Goal: Task Accomplishment & Management: Complete application form

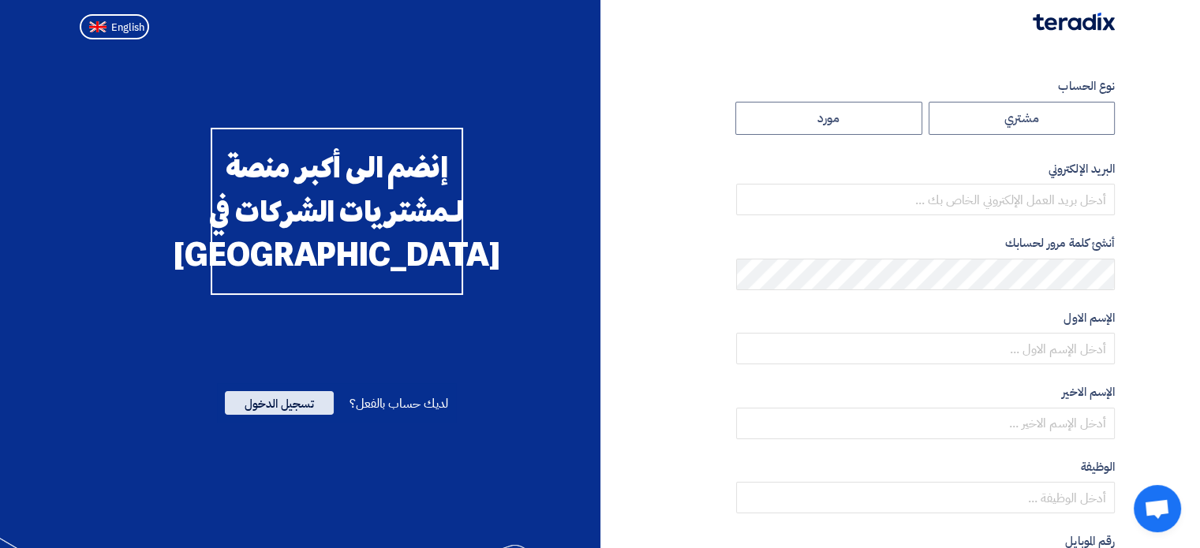
click at [316, 415] on span "تسجيل الدخول" at bounding box center [279, 403] width 109 height 24
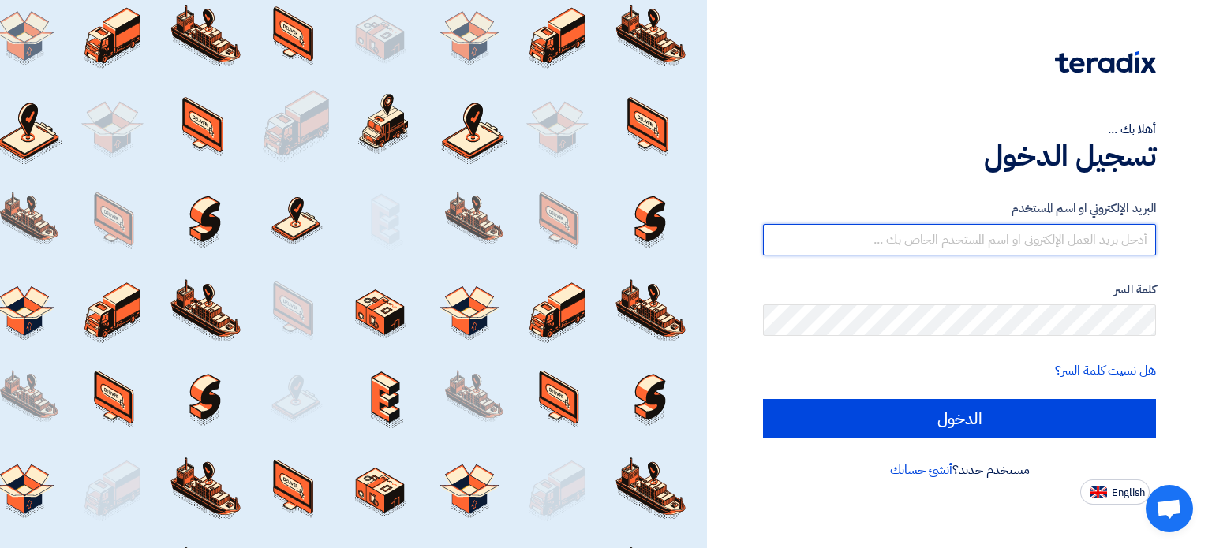
click at [906, 241] on input "text" at bounding box center [959, 240] width 393 height 32
paste input "emad.george@irs-c.com"
type input "emad.george@irs-c.com"
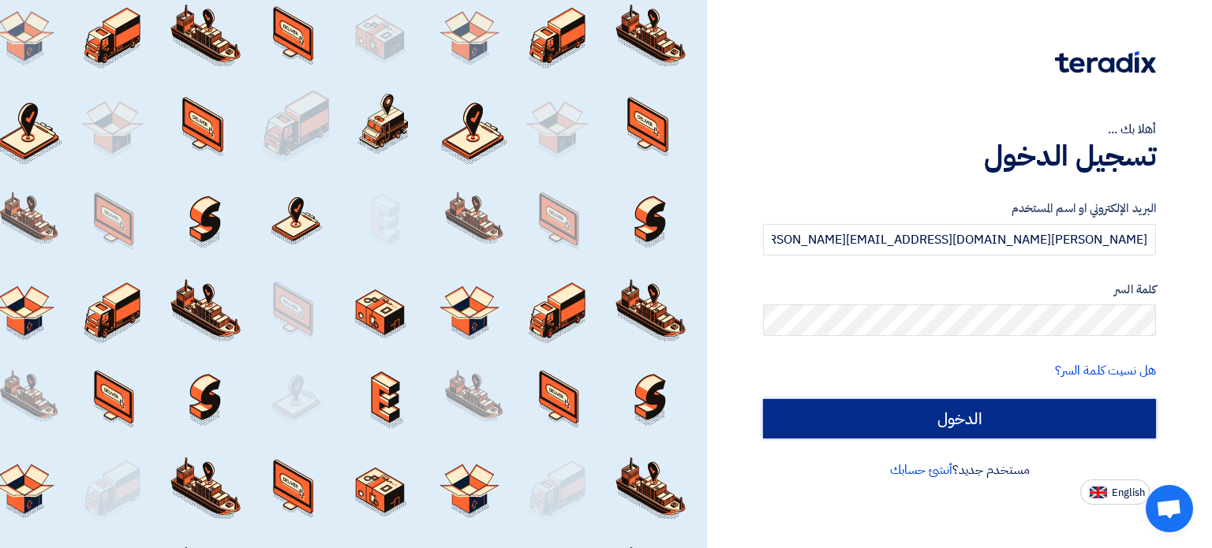
click at [926, 414] on input "الدخول" at bounding box center [959, 418] width 393 height 39
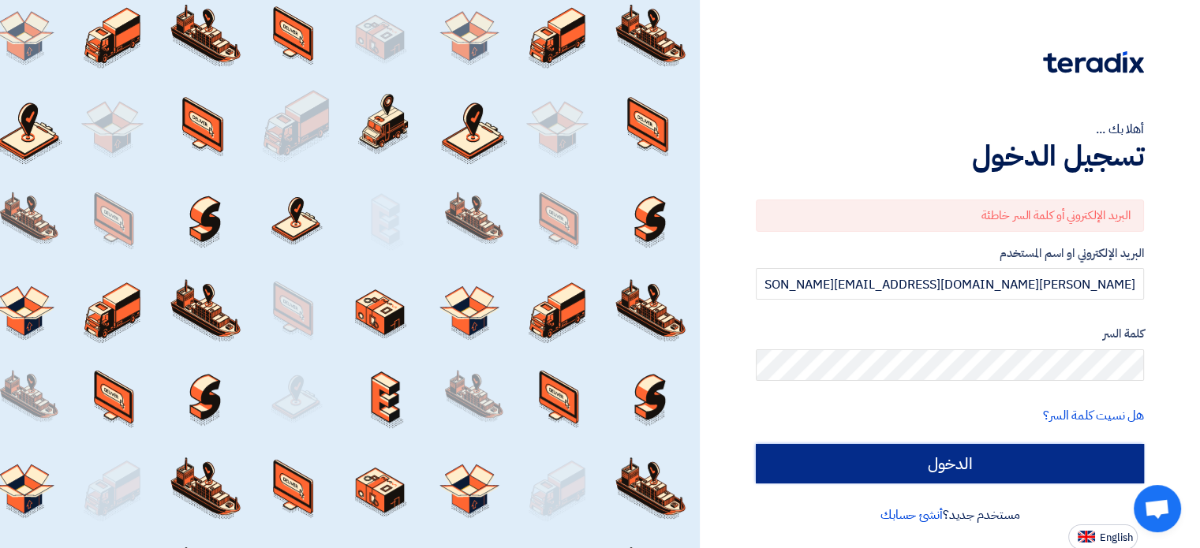
click at [975, 469] on input "الدخول" at bounding box center [950, 463] width 388 height 39
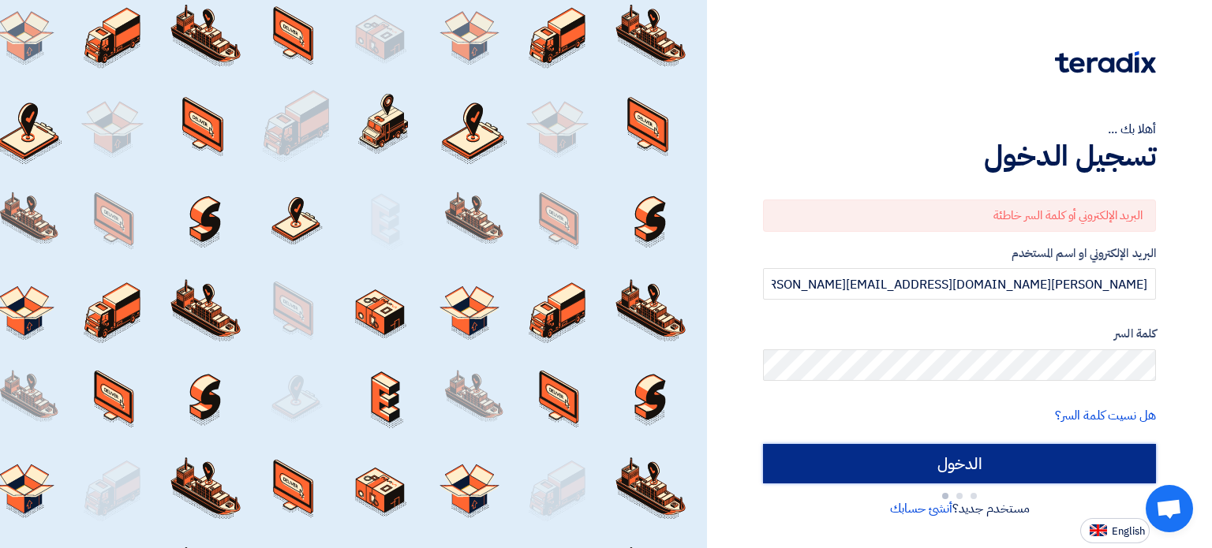
type input "Sign in"
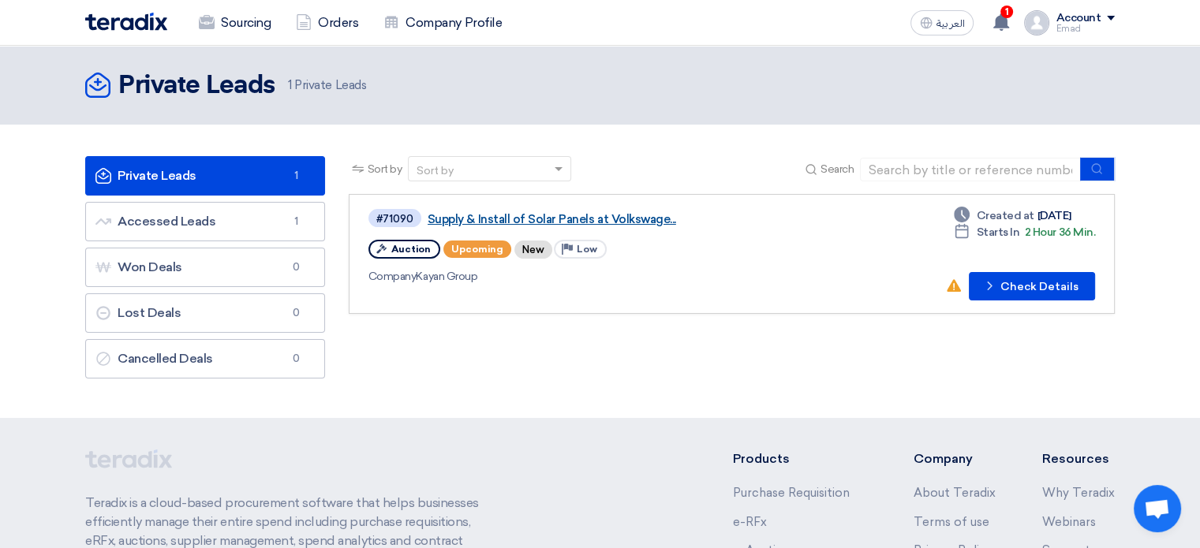
click at [610, 217] on link "Supply & Install of Solar Panels at Volkswage..." at bounding box center [625, 219] width 395 height 14
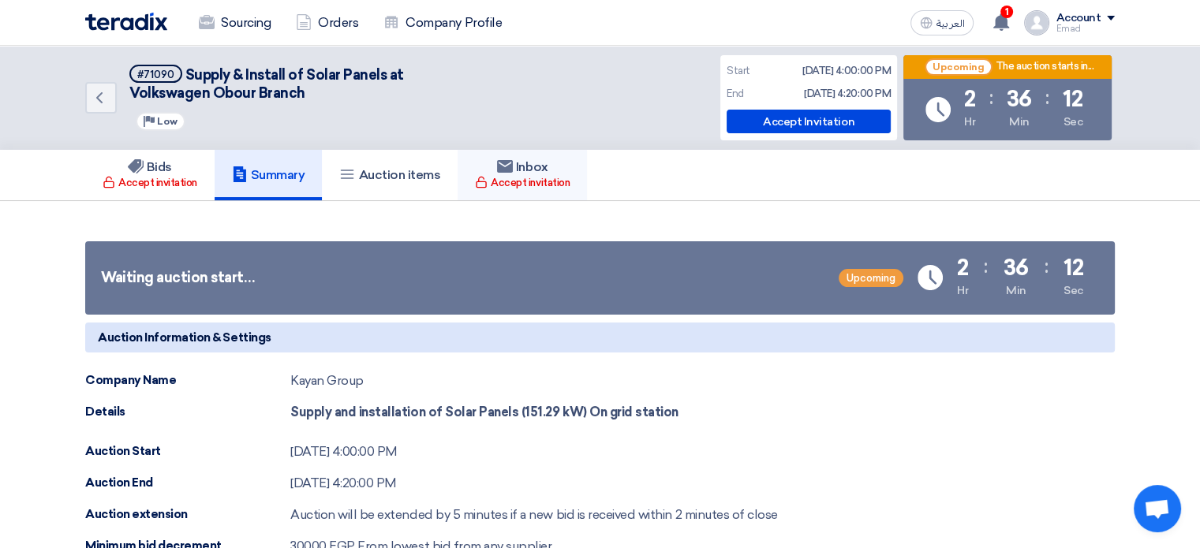
click at [518, 178] on div "Accept invitation" at bounding box center [522, 183] width 95 height 16
click at [178, 175] on div "Accept invitation" at bounding box center [150, 183] width 95 height 16
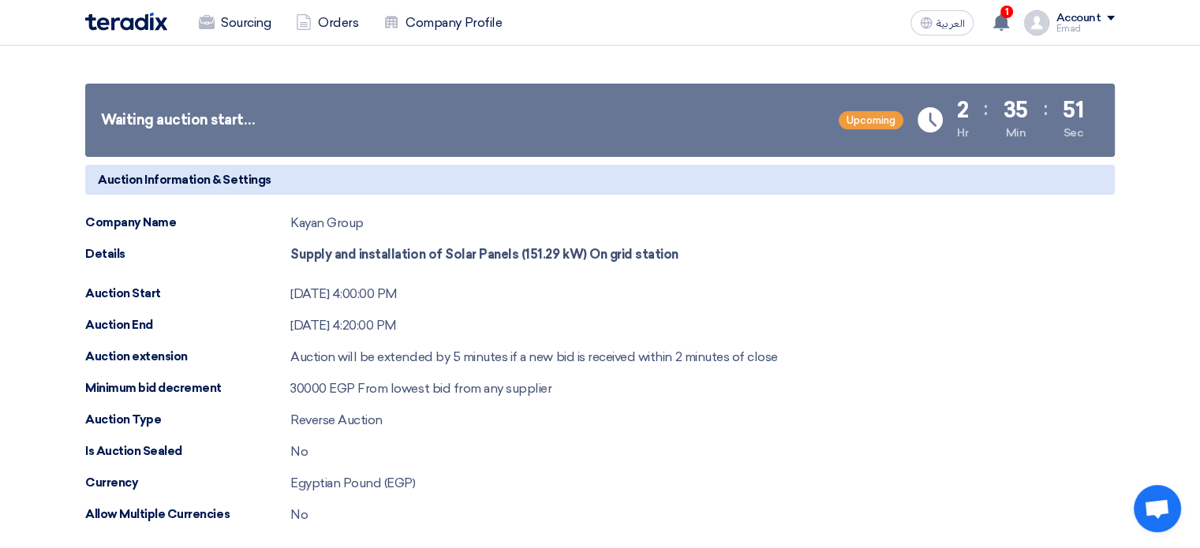
scroll to position [204, 0]
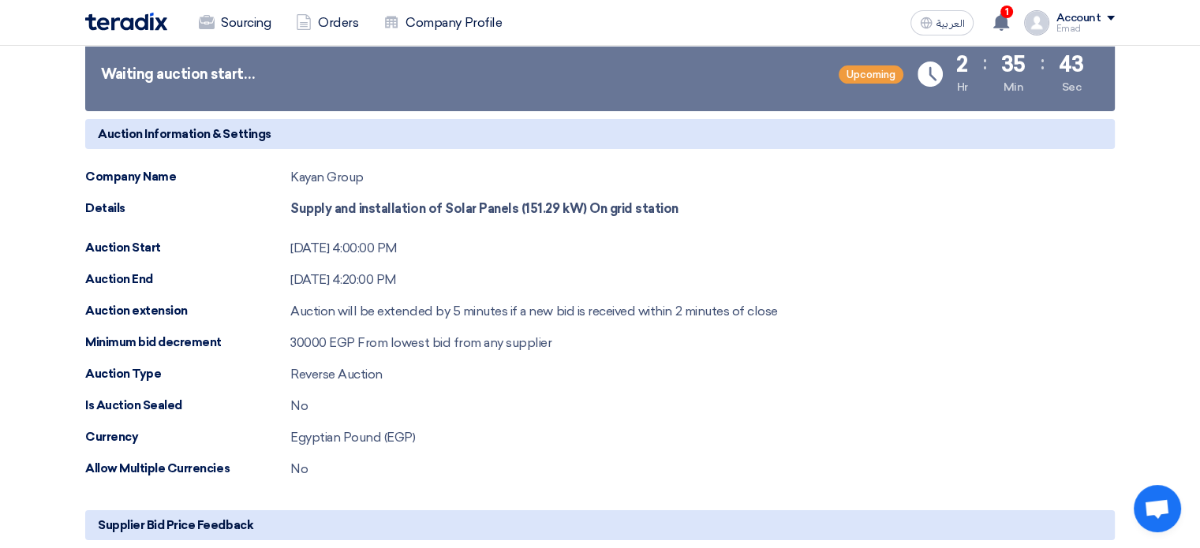
click at [477, 340] on span "From lowest bid from any supplier" at bounding box center [454, 342] width 194 height 15
click at [467, 312] on div at bounding box center [467, 312] width 0 height 0
click at [483, 358] on div "Auction Information & Settings Company Name Kayan Group Details Supply and inst…" at bounding box center [600, 299] width 1030 height 360
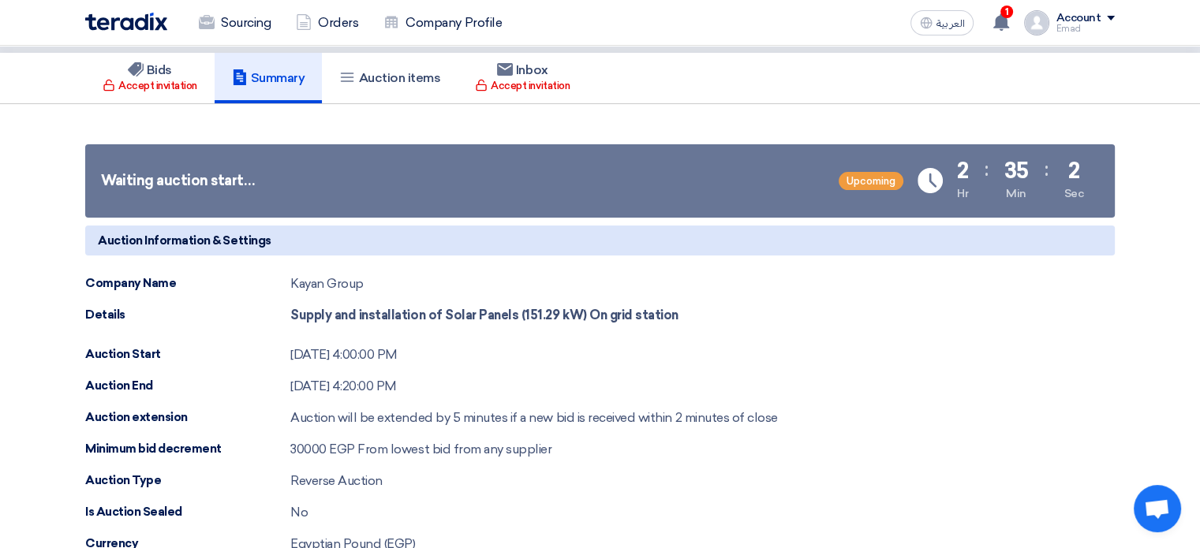
scroll to position [0, 0]
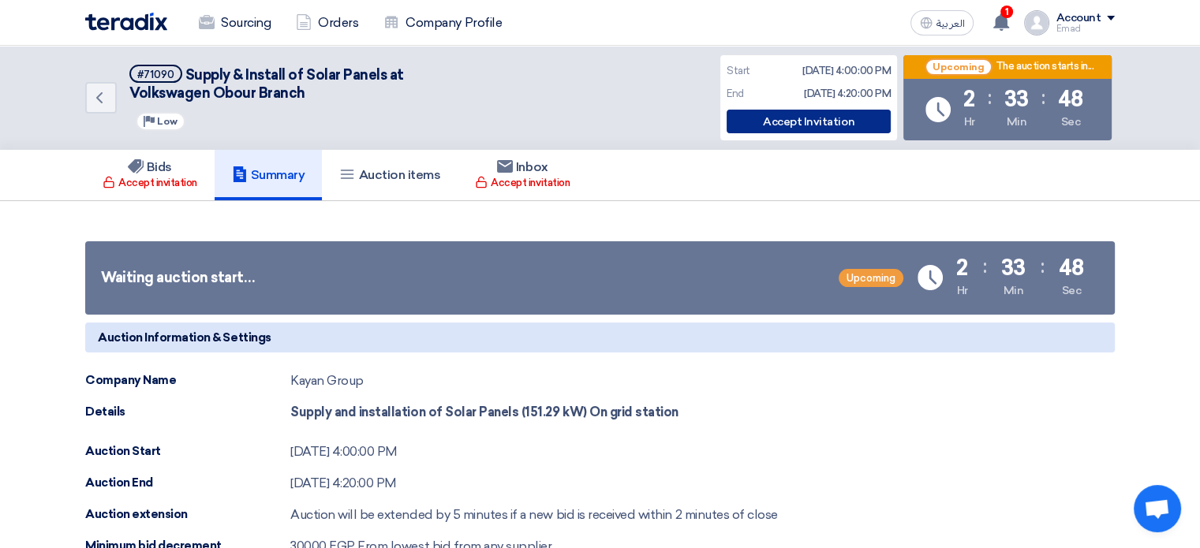
click at [805, 119] on div "Accept Invitation" at bounding box center [809, 122] width 164 height 24
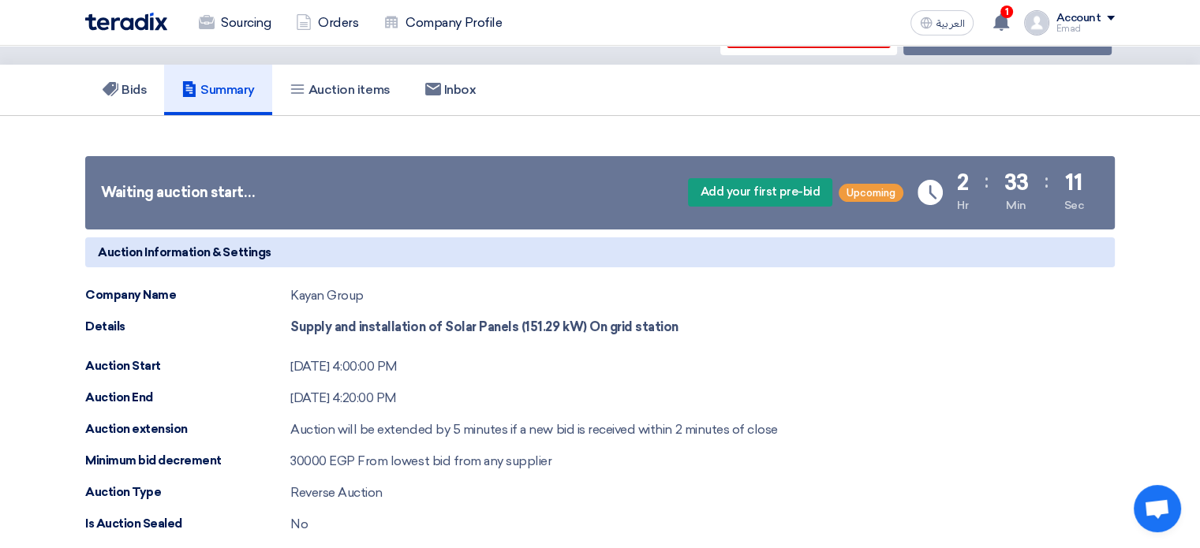
scroll to position [120, 0]
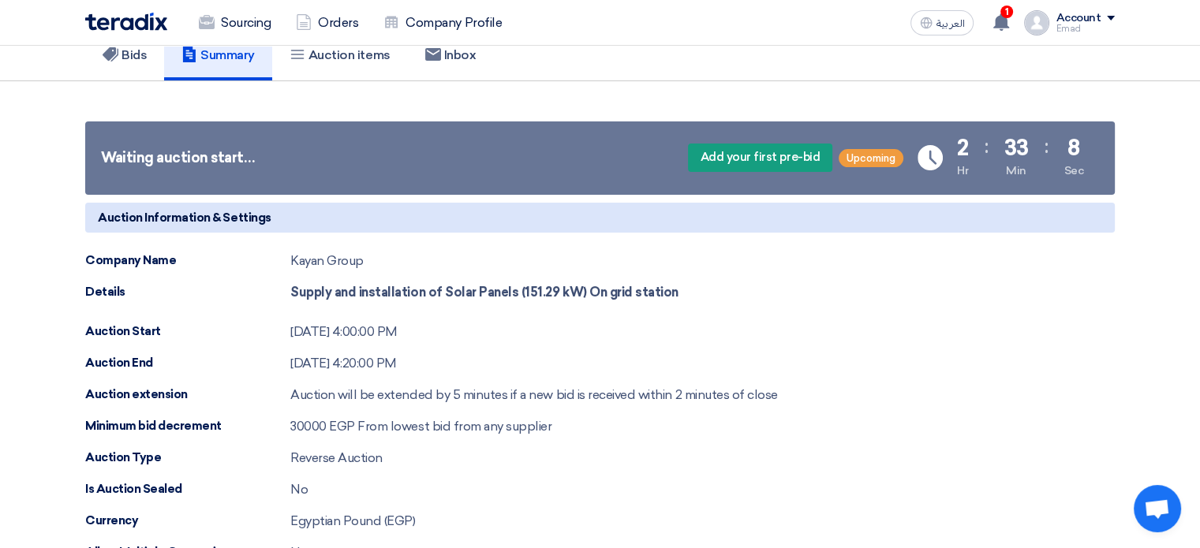
click at [183, 421] on div "Minimum bid decrement" at bounding box center [187, 426] width 205 height 18
click at [173, 395] on div at bounding box center [173, 395] width 0 height 0
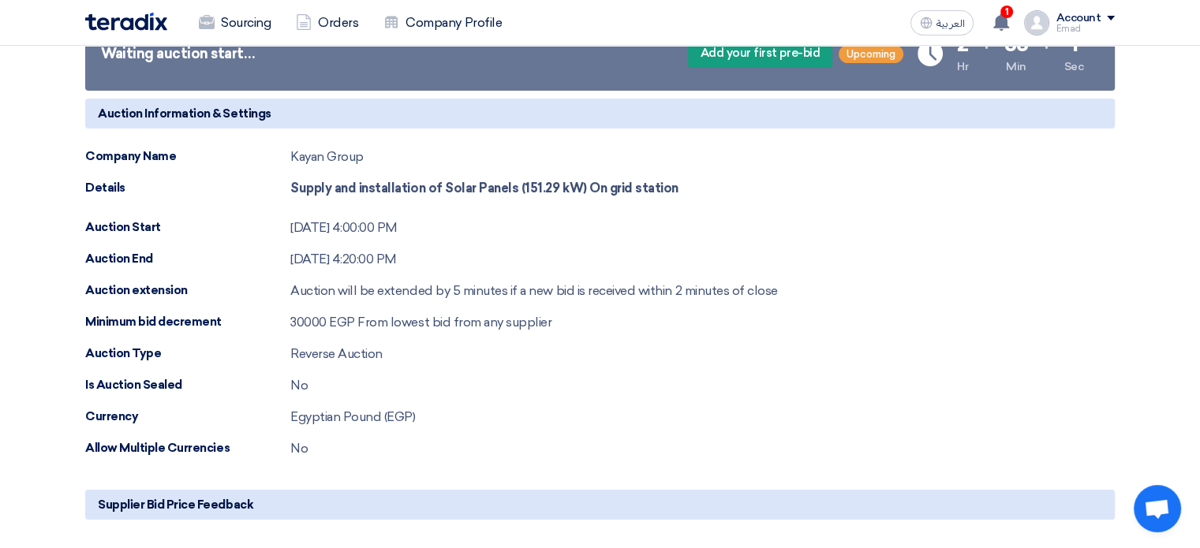
click at [399, 429] on div "Auction Information & Settings Company Name Kayan Group Details Supply and inst…" at bounding box center [600, 279] width 1030 height 360
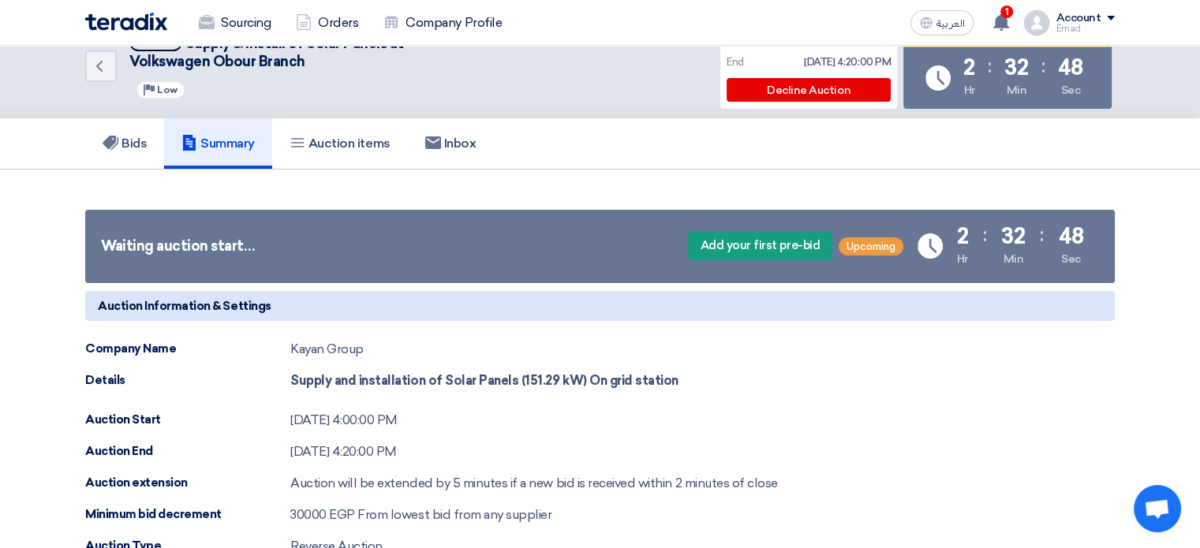
scroll to position [0, 0]
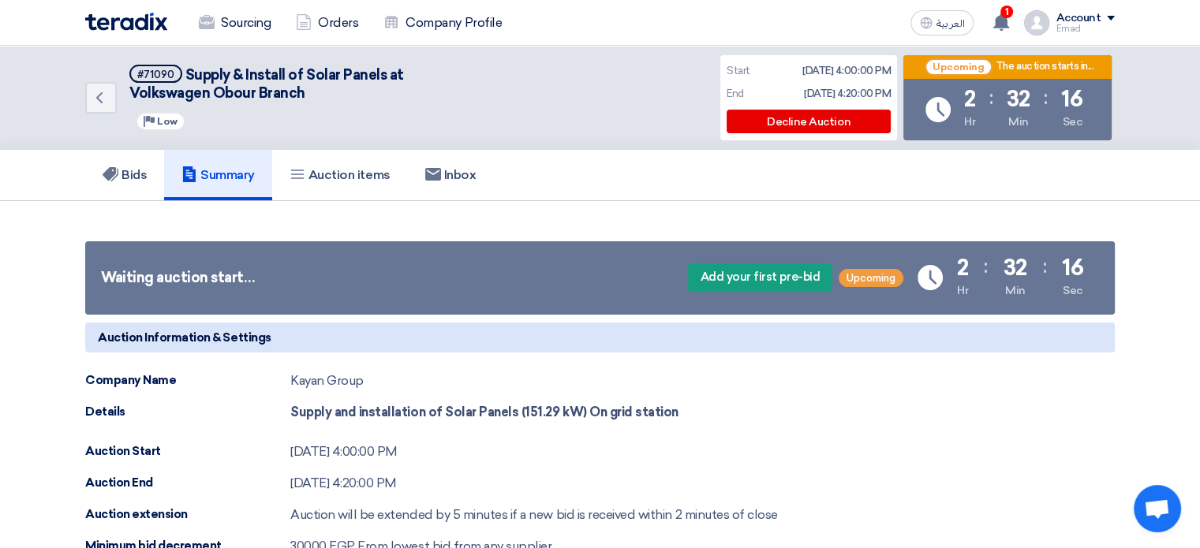
click at [365, 394] on div "Auction Information & Settings Company Name Kayan Group Details Supply and inst…" at bounding box center [600, 503] width 1030 height 360
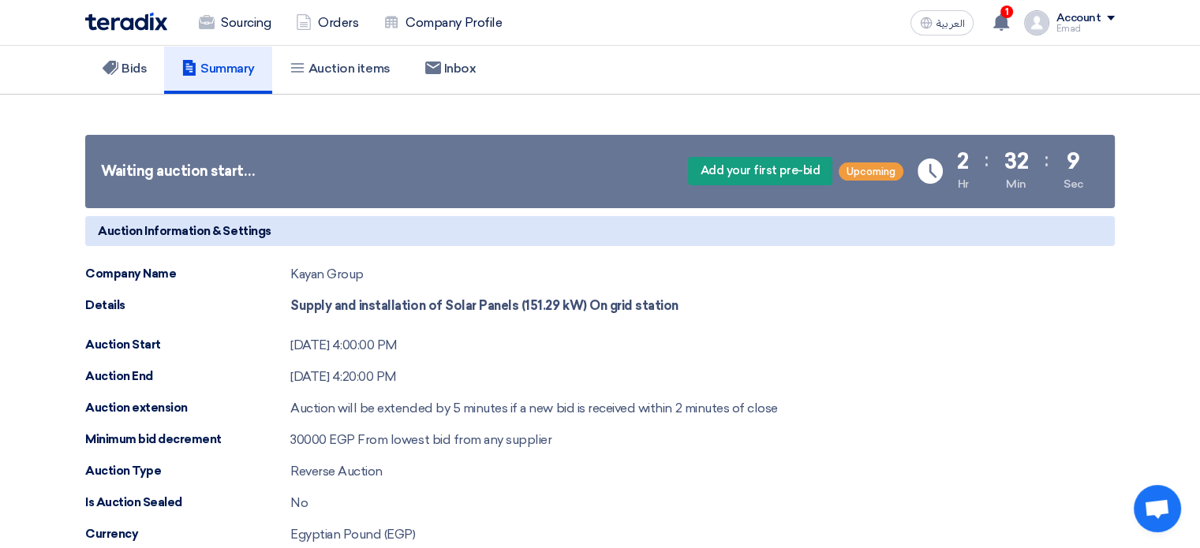
scroll to position [104, 0]
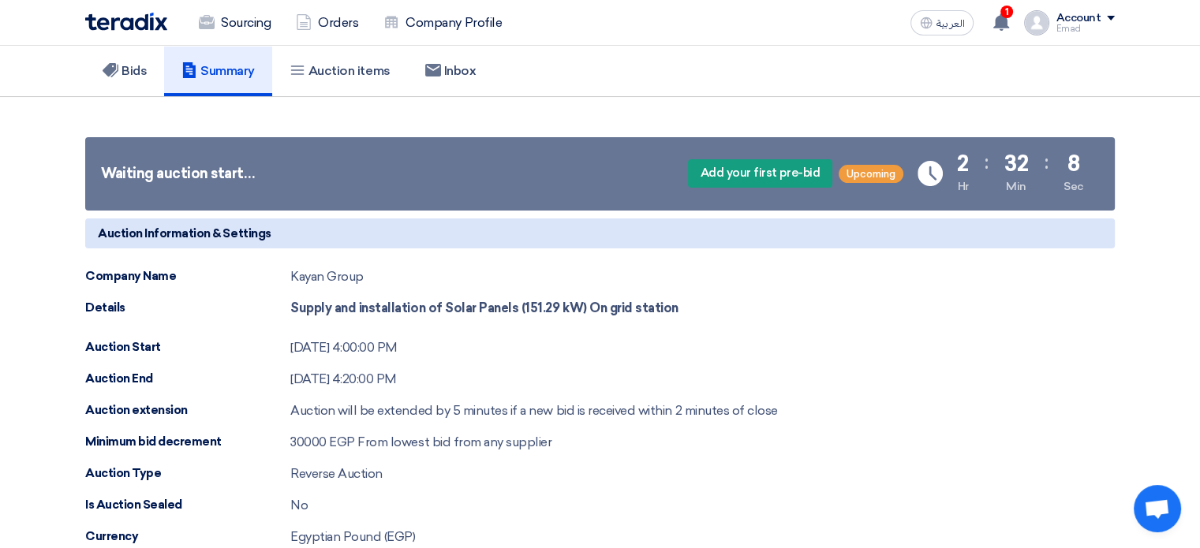
click at [368, 235] on h5 "Auction Information & Settings" at bounding box center [600, 234] width 1030 height 30
click at [228, 241] on h5 "Auction Information & Settings" at bounding box center [600, 234] width 1030 height 30
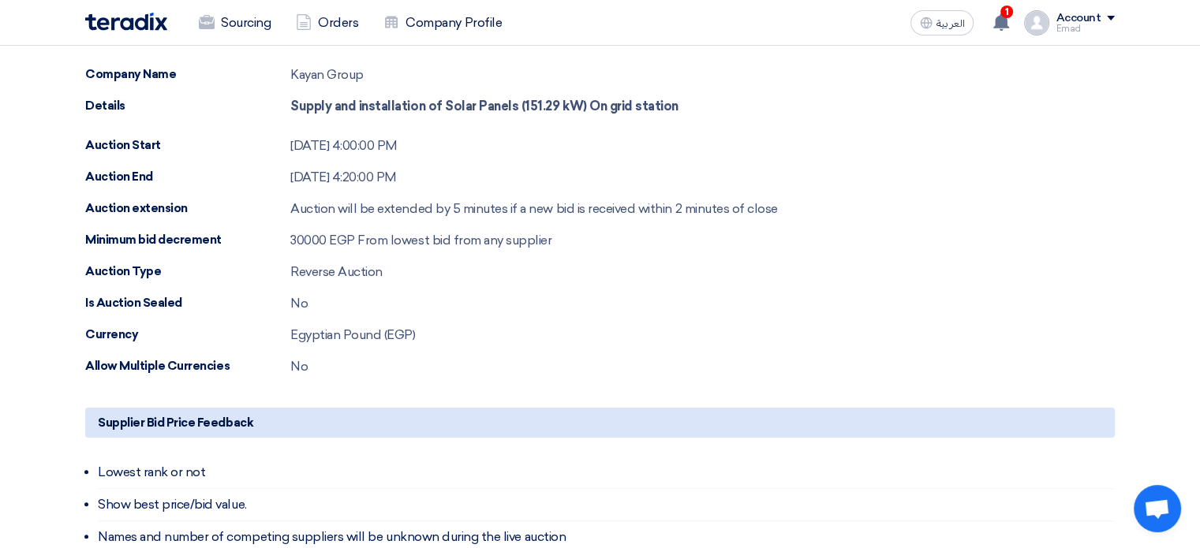
scroll to position [391, 0]
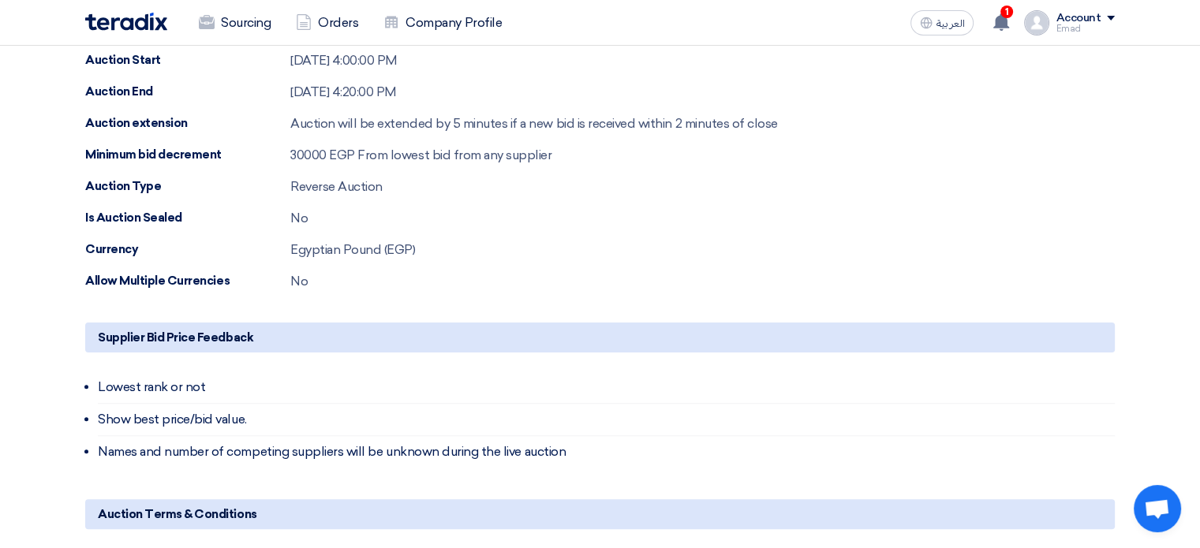
click at [330, 389] on li "Lowest rank or not" at bounding box center [606, 388] width 1017 height 32
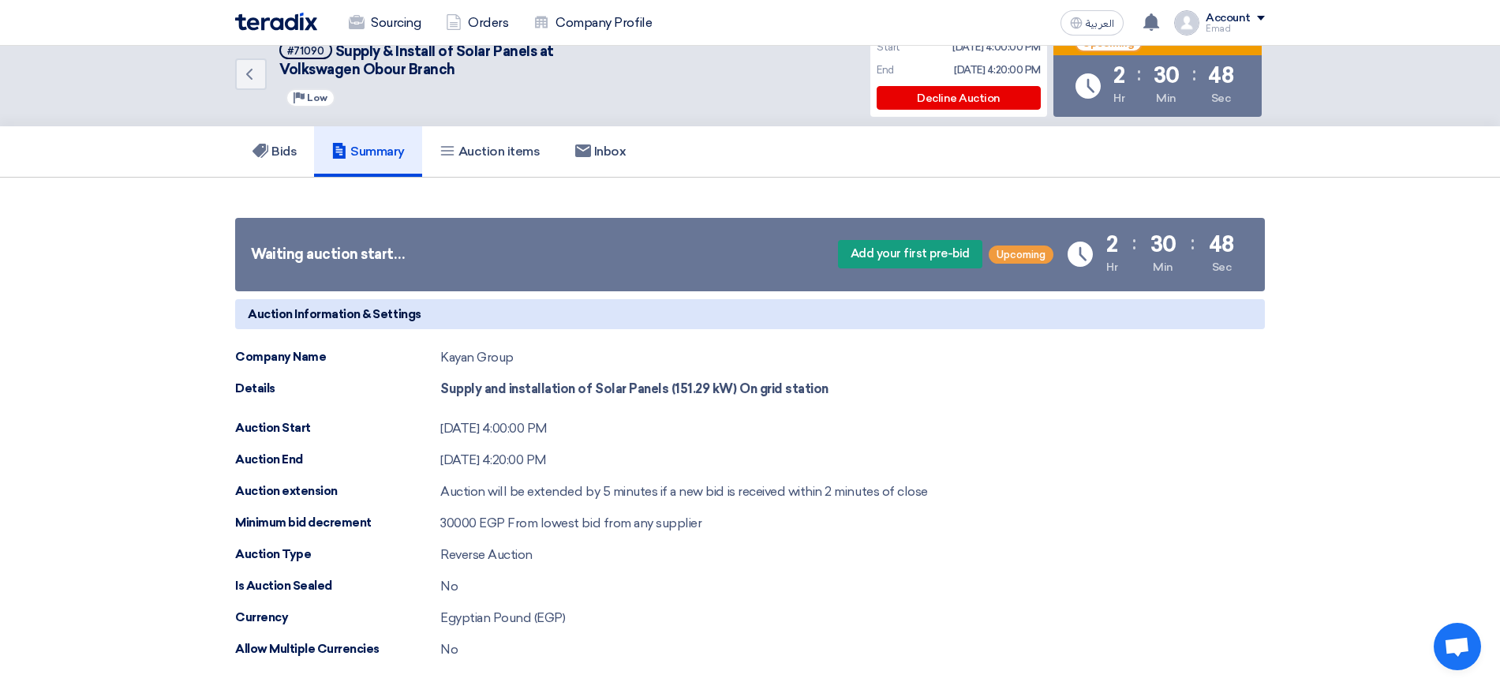
scroll to position [0, 0]
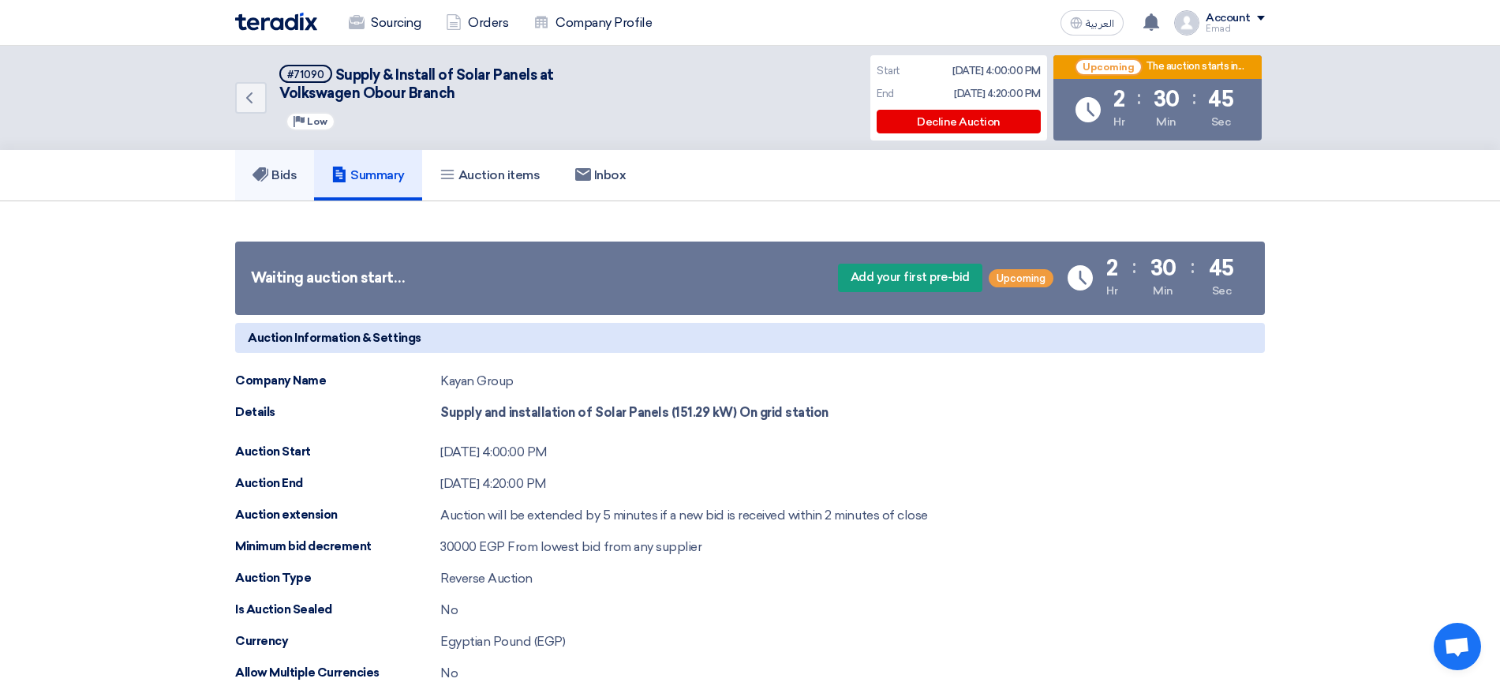
click at [290, 184] on link "Bids" at bounding box center [274, 175] width 79 height 51
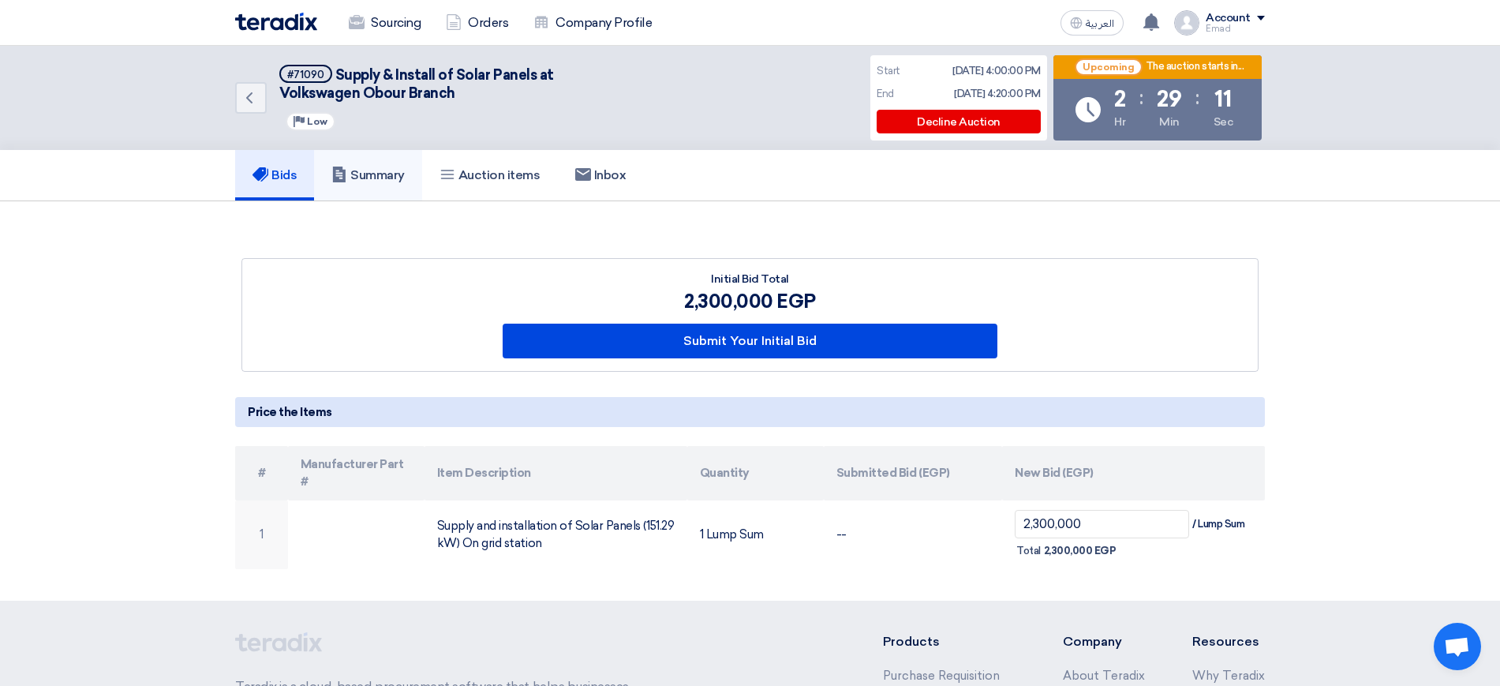
click at [368, 170] on h5 "Summary" at bounding box center [367, 175] width 73 height 16
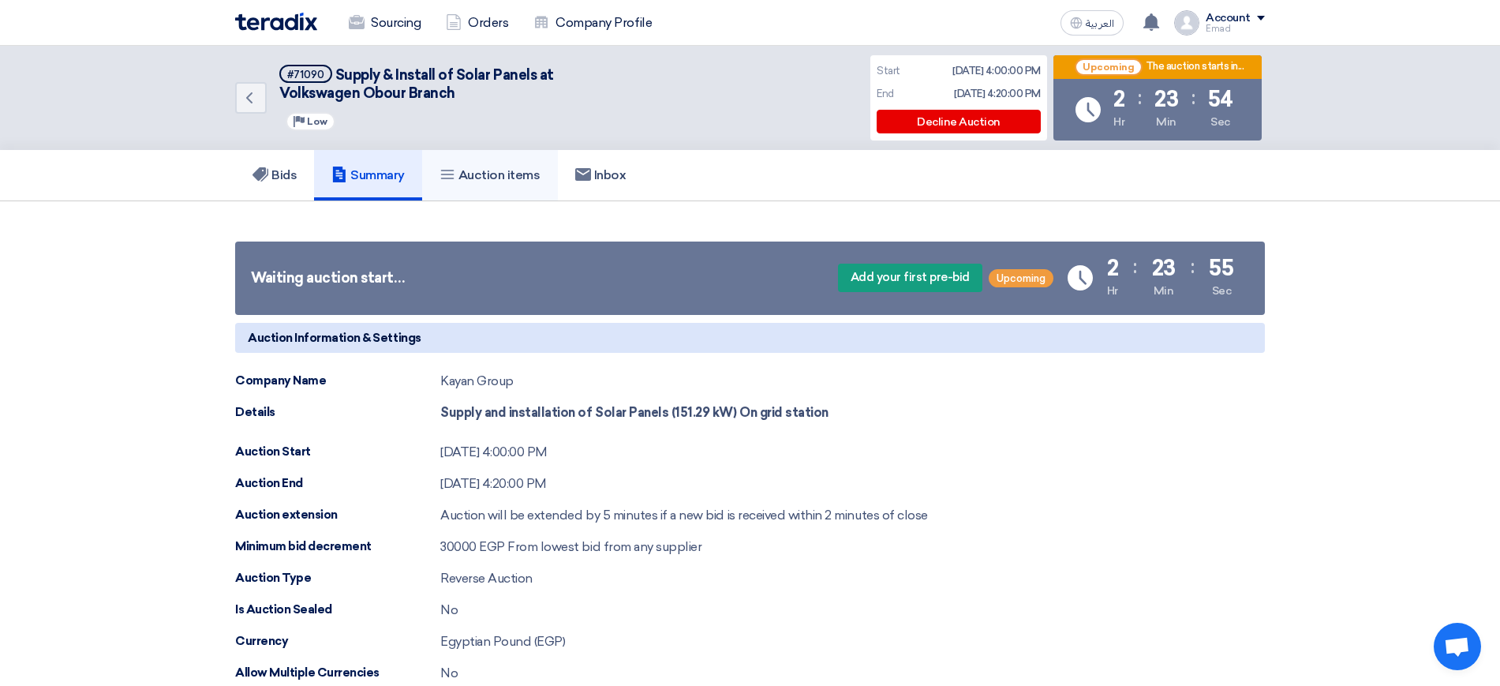
click at [492, 171] on h5 "Auction items" at bounding box center [490, 175] width 101 height 16
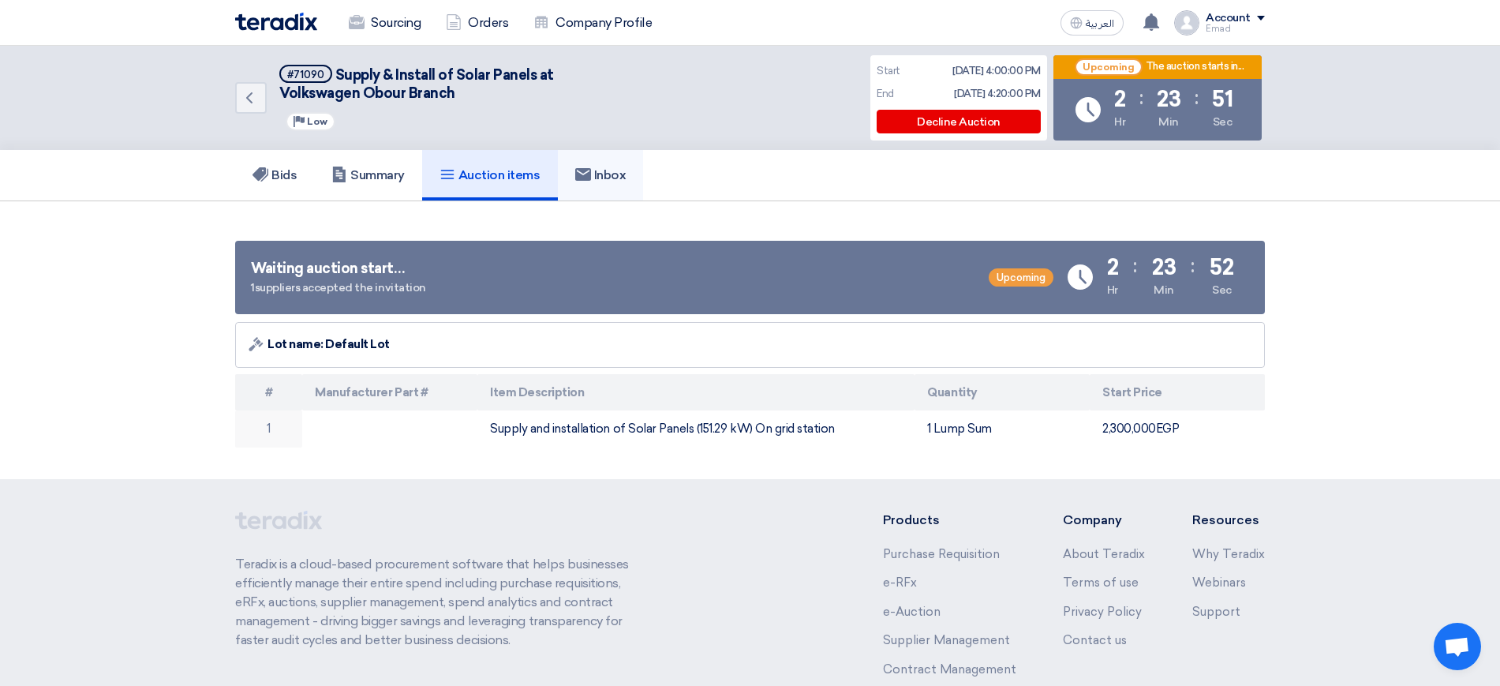
click at [601, 170] on h5 "Inbox" at bounding box center [600, 175] width 51 height 16
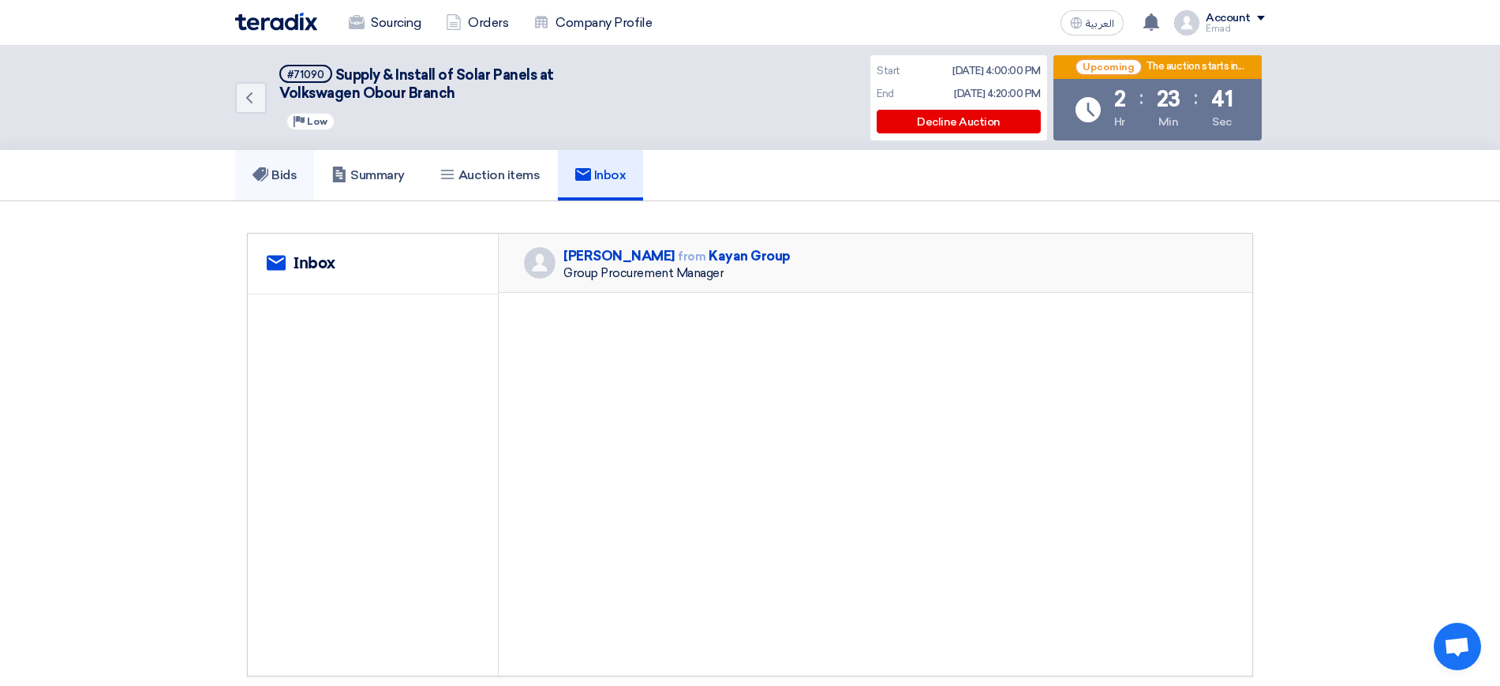
click at [296, 174] on h5 "Bids" at bounding box center [275, 175] width 44 height 16
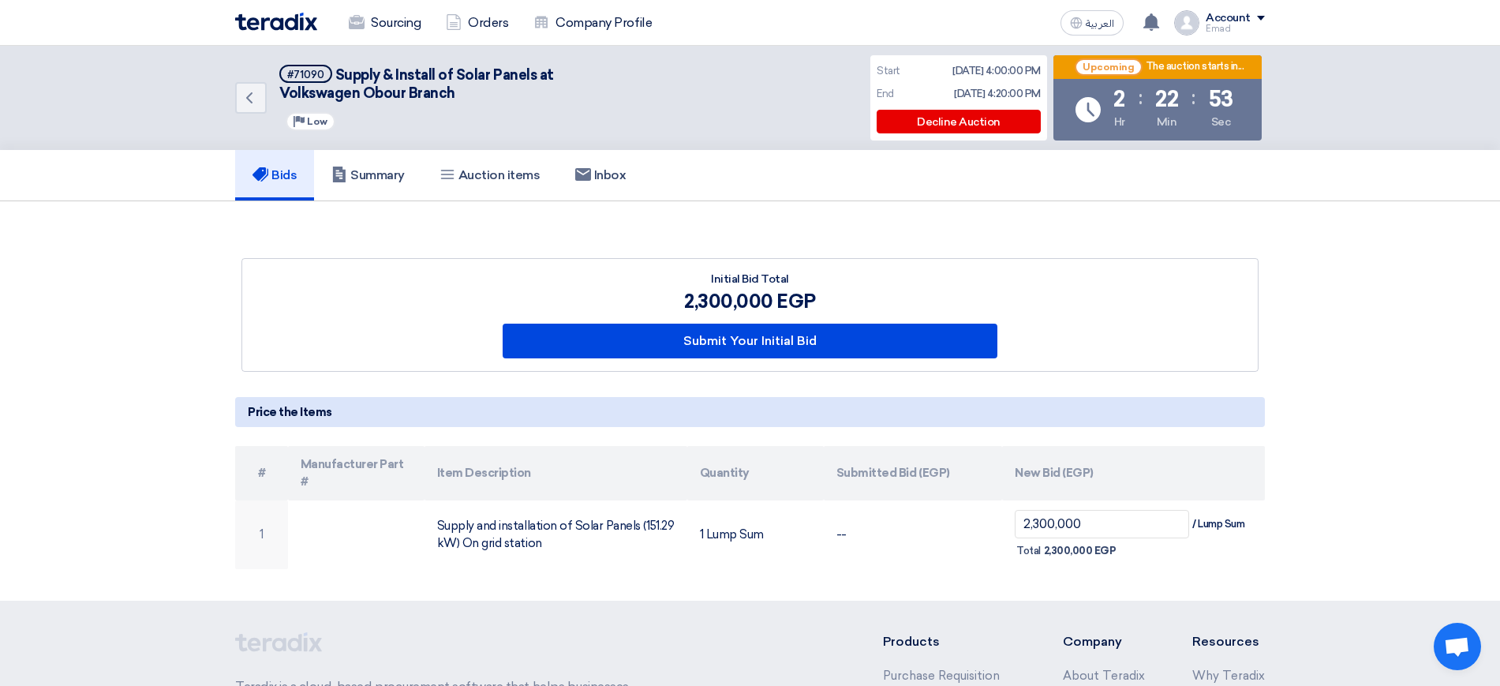
click at [766, 293] on div "2,300,000 EGP" at bounding box center [751, 301] width 496 height 28
click at [736, 284] on div "Initial Bid Total" at bounding box center [751, 279] width 496 height 17
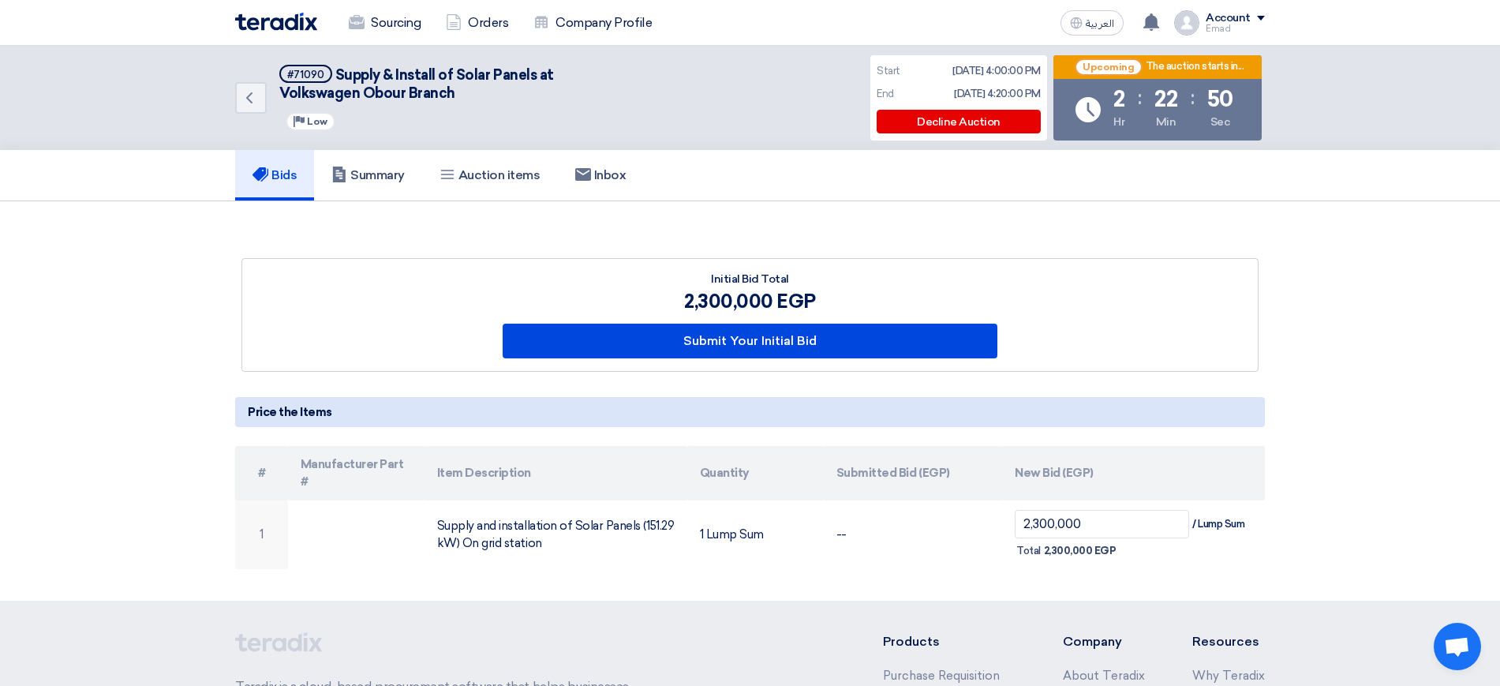
click at [736, 284] on div "Initial Bid Total" at bounding box center [751, 279] width 496 height 17
click at [712, 294] on div "2,300,000 EGP" at bounding box center [751, 301] width 496 height 28
click at [392, 176] on h5 "Summary" at bounding box center [367, 175] width 73 height 16
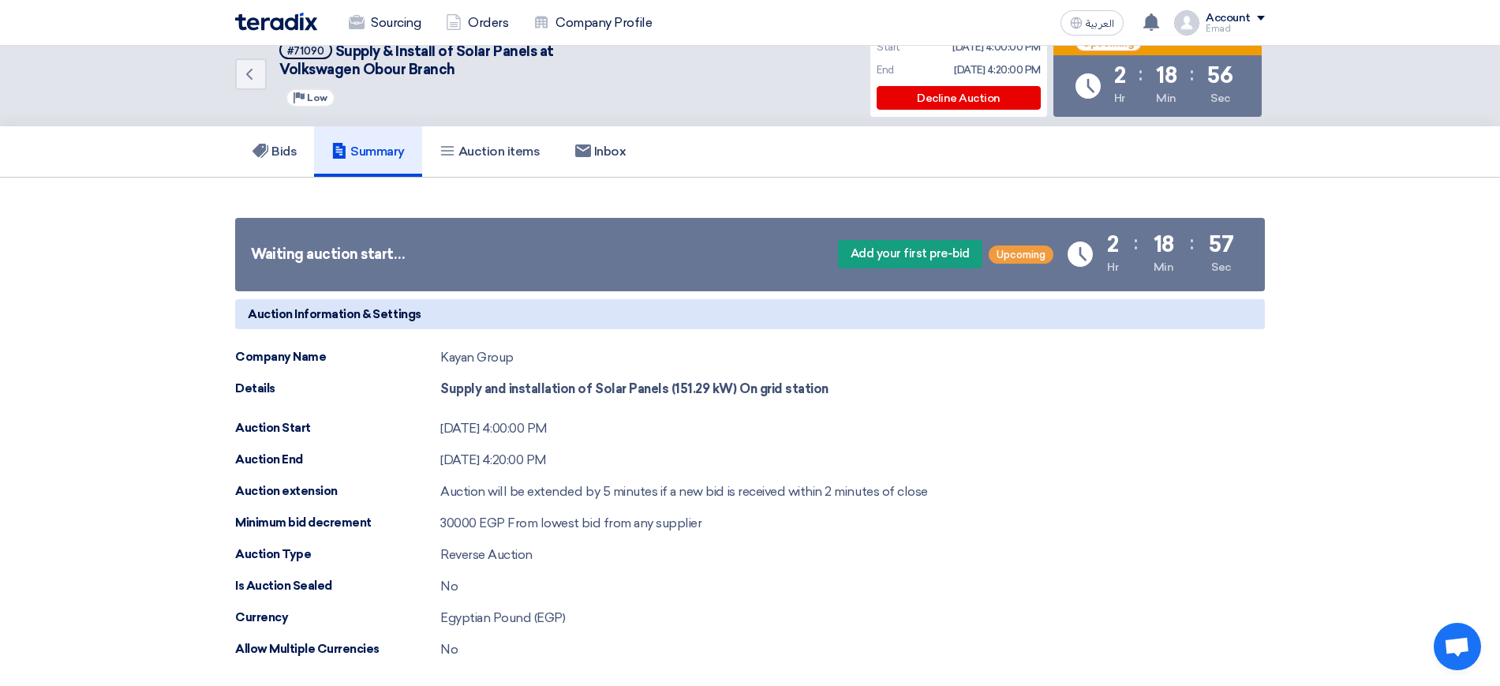
scroll to position [4, 0]
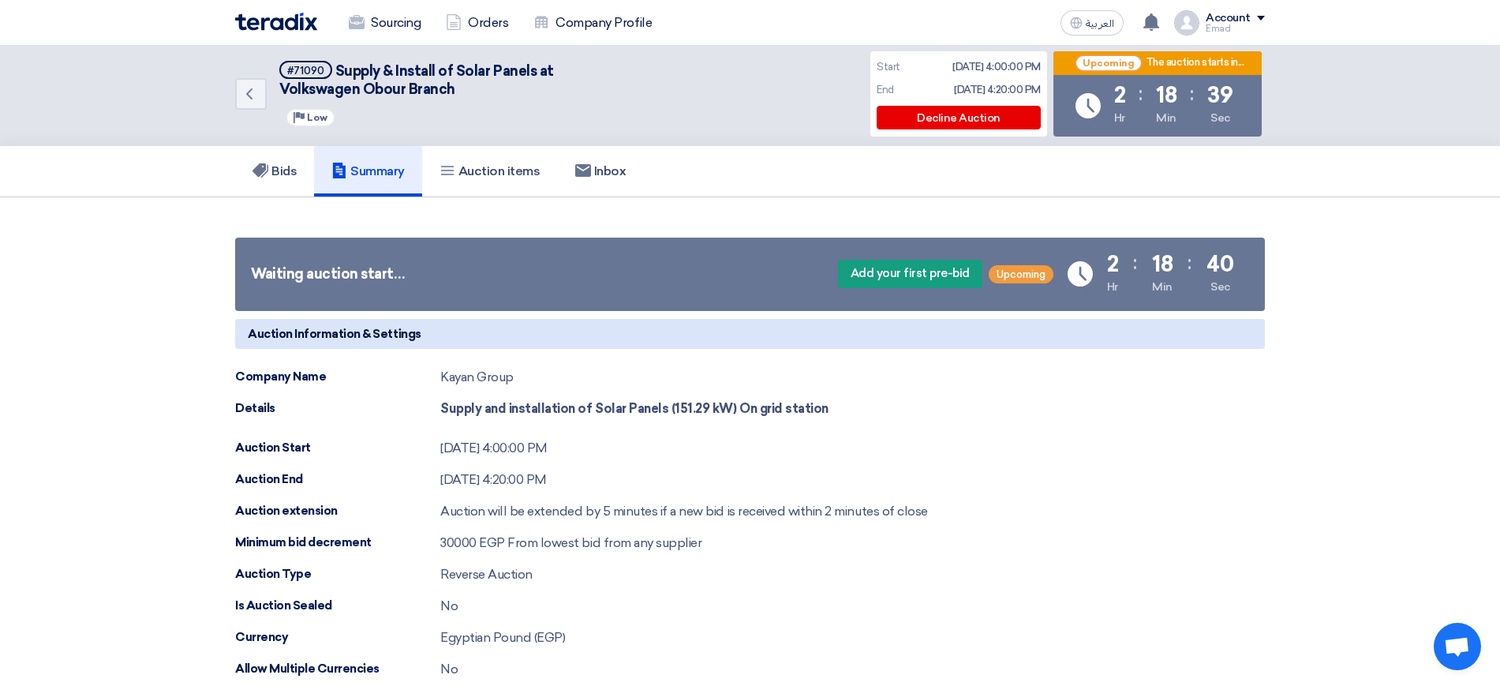
click at [500, 213] on section "Waiting auction start… Add your first pre-bid Upcoming Time Remaining 2 Hr : 18…" at bounding box center [750, 620] width 1500 height 847
click at [556, 215] on section "Waiting auction start… Add your first pre-bid Upcoming Time Remaining 2 Hr : 18…" at bounding box center [750, 620] width 1500 height 847
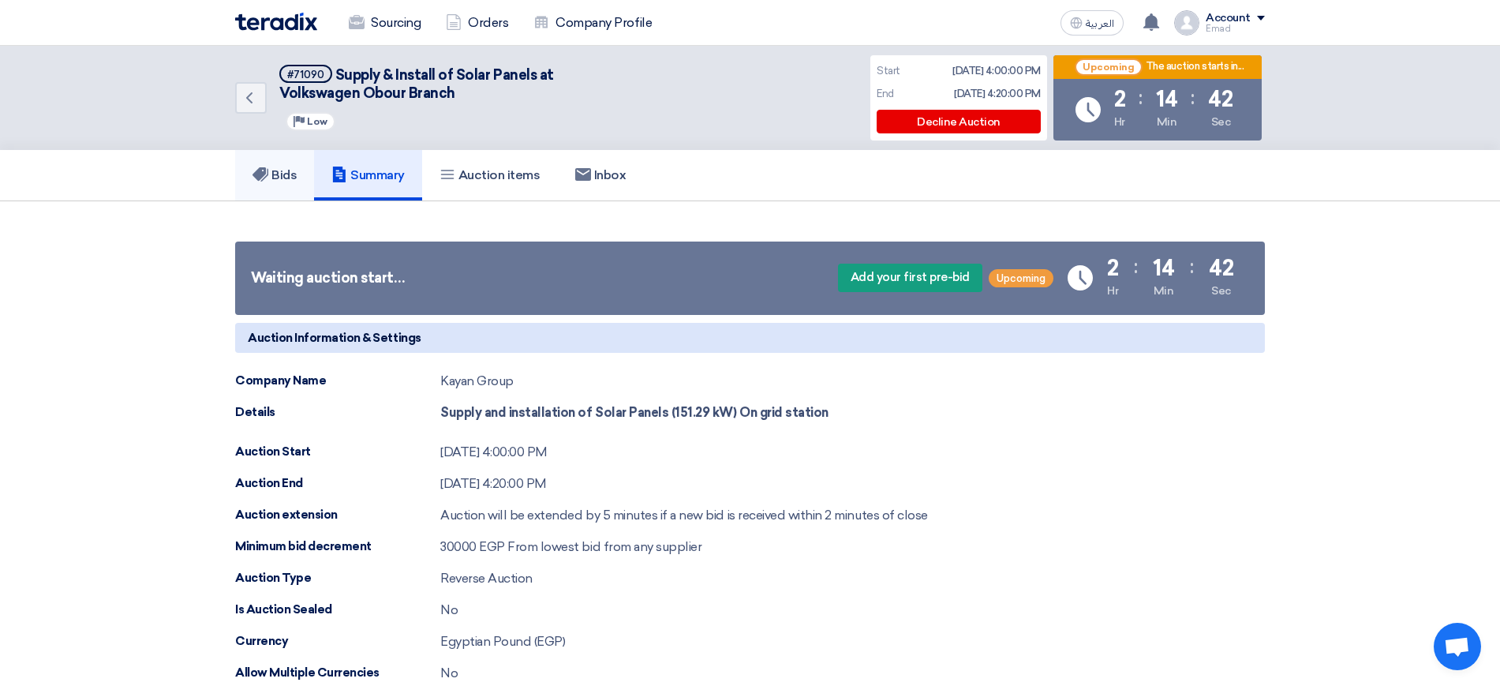
click at [287, 167] on h5 "Bids" at bounding box center [275, 175] width 44 height 16
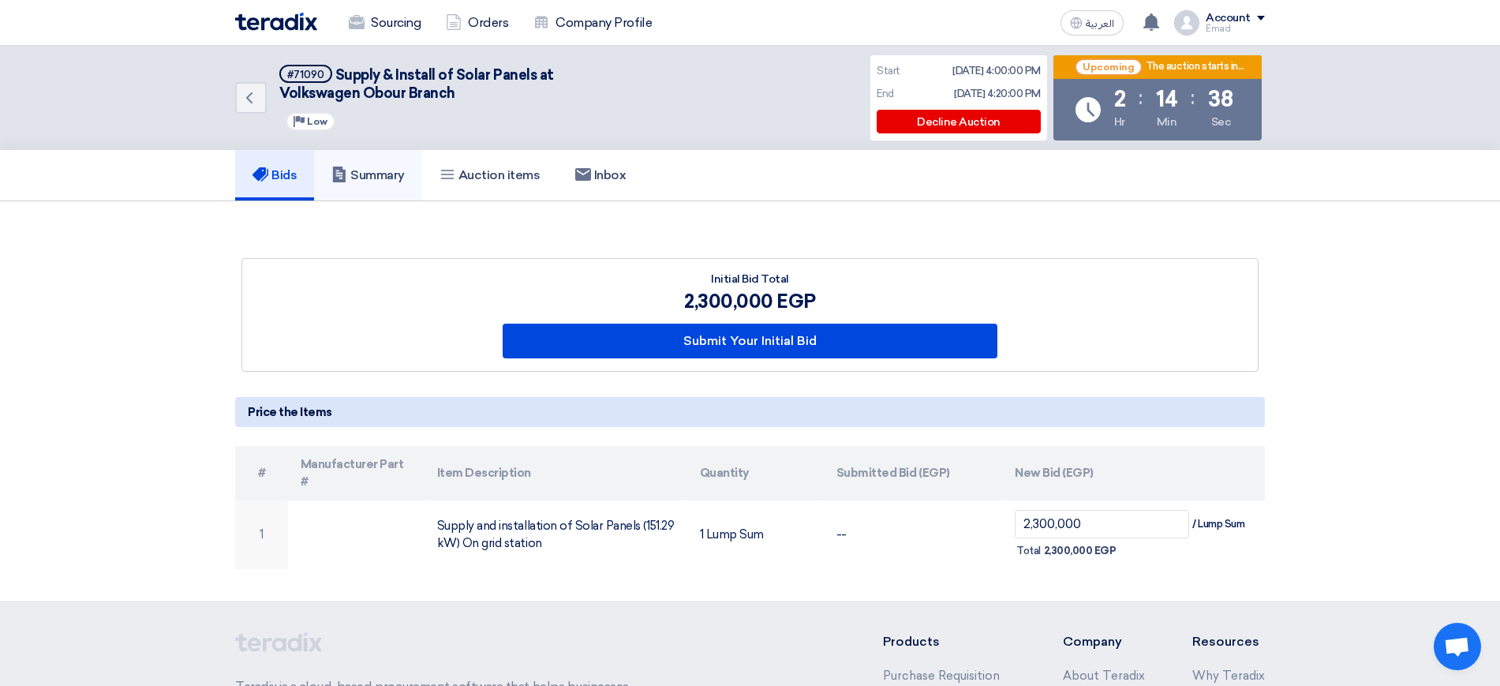
click at [397, 173] on h5 "Summary" at bounding box center [367, 175] width 73 height 16
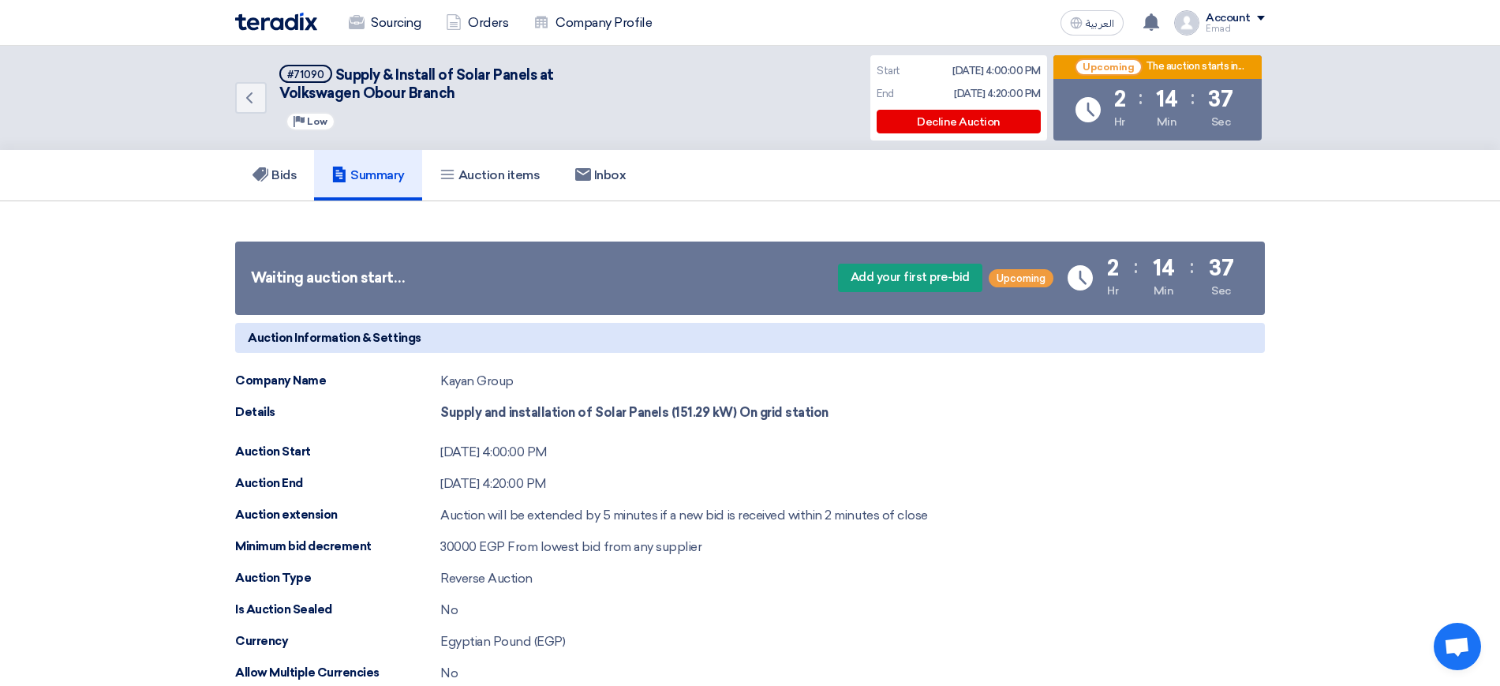
scroll to position [95, 0]
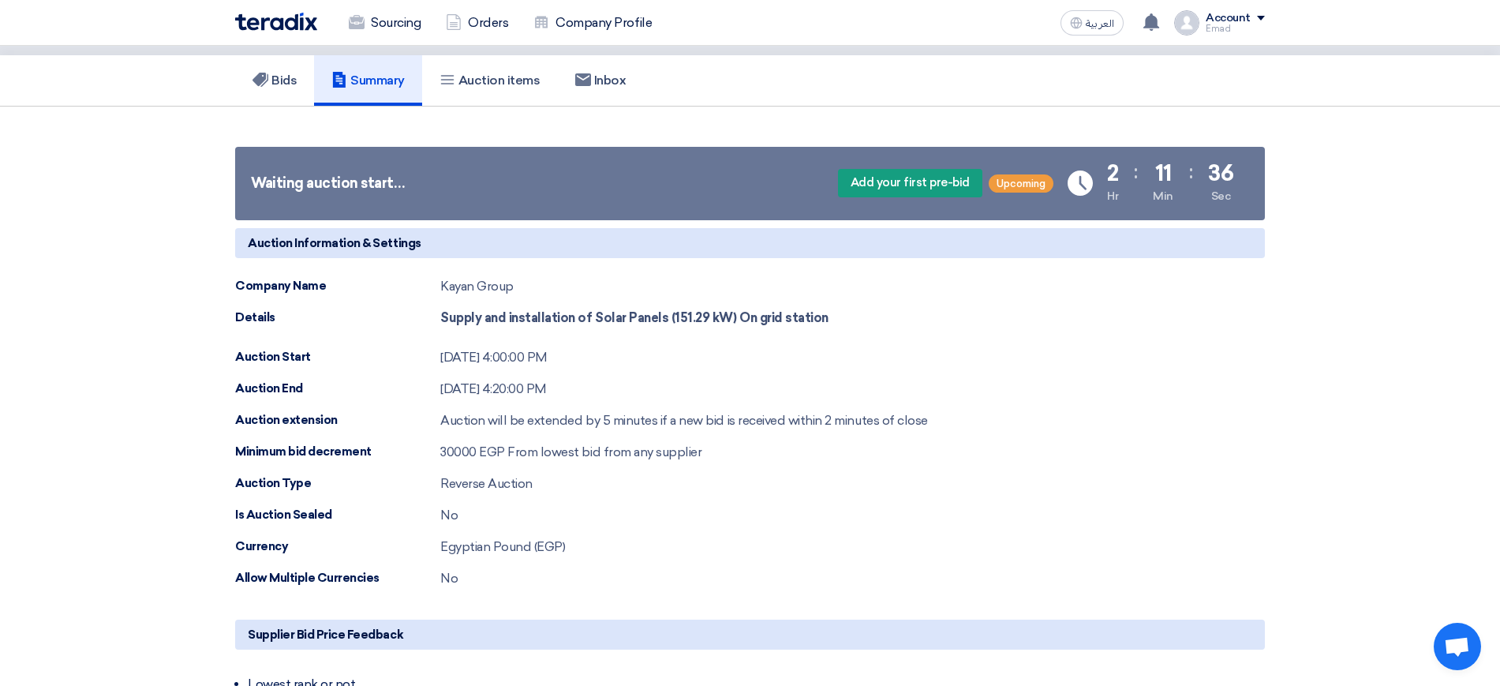
click at [880, 554] on div "Currency Egyptian Pound (EGP)" at bounding box center [750, 546] width 1030 height 19
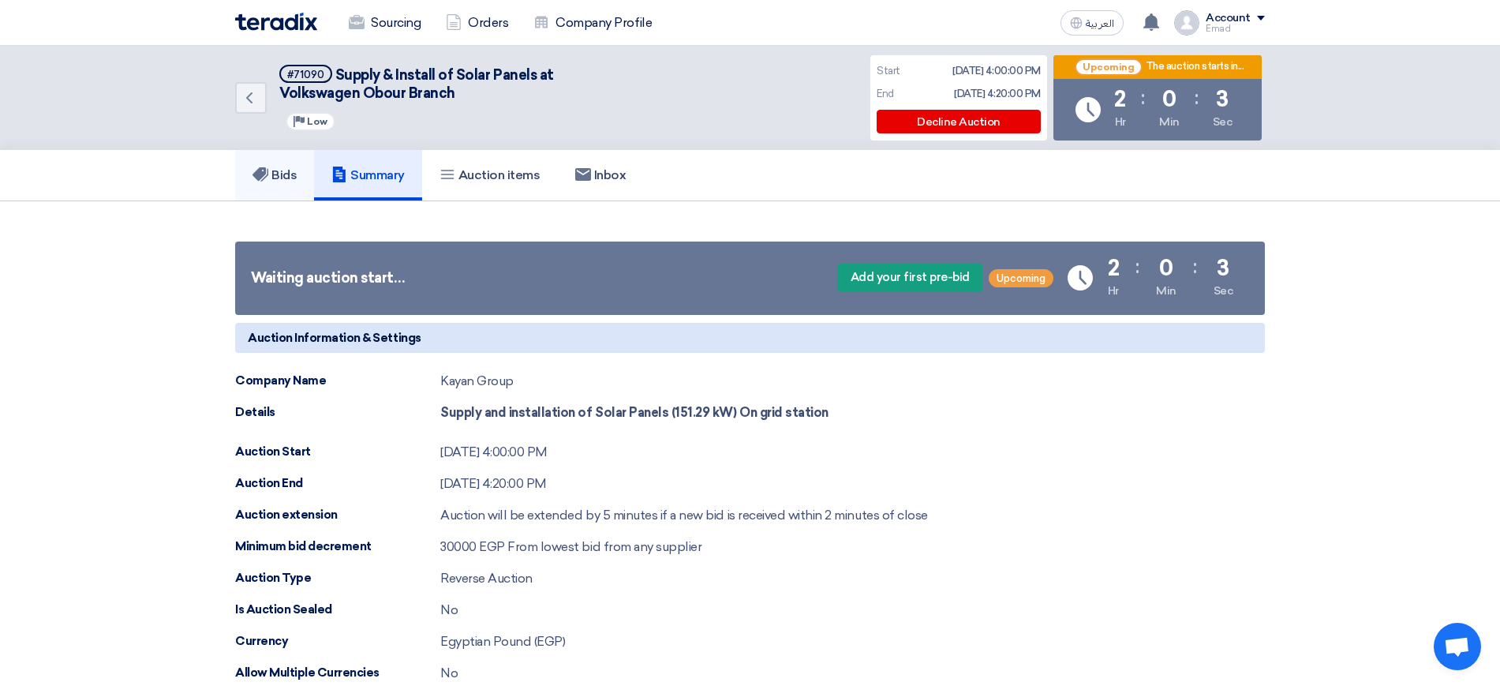
click at [290, 168] on h5 "Bids" at bounding box center [275, 175] width 44 height 16
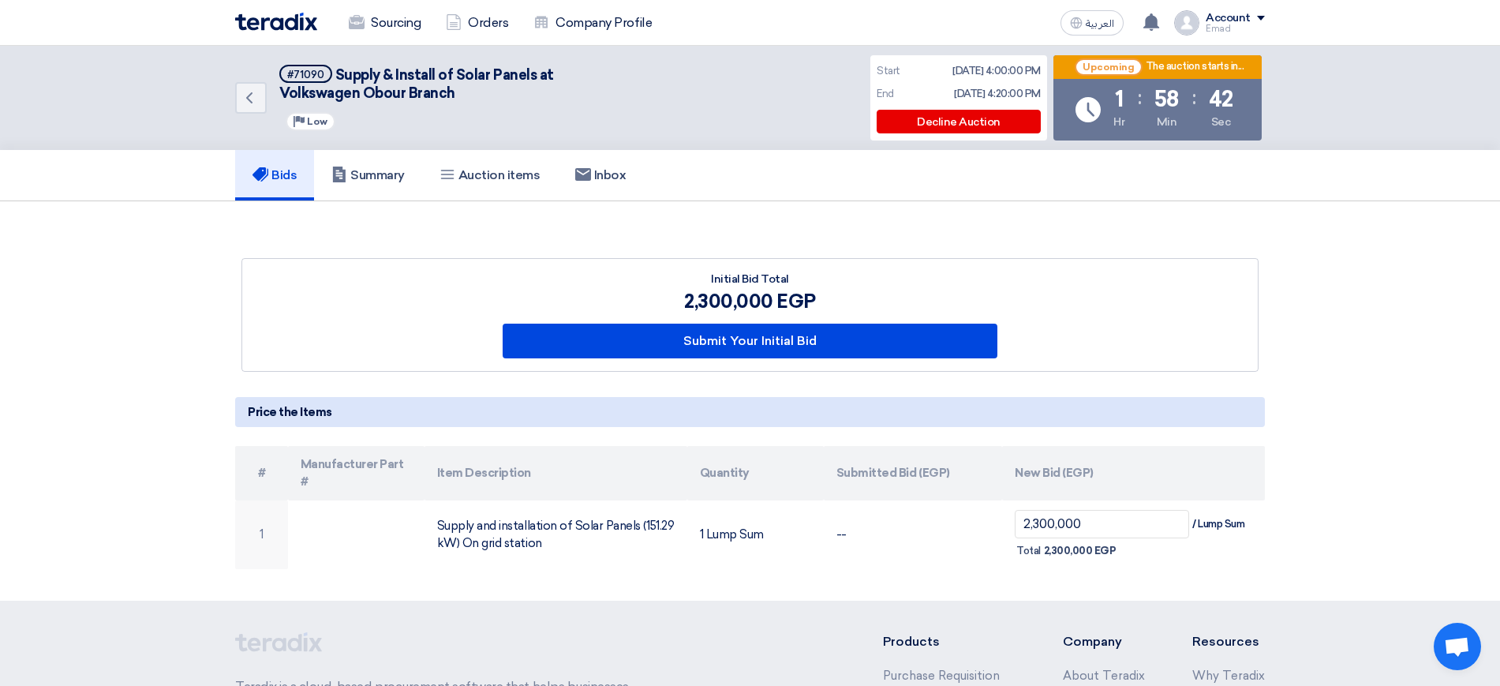
click at [1087, 260] on div "Initial Bid Total 2,300,000 EGP Submit Your Initial Bid" at bounding box center [750, 315] width 1016 height 112
click at [354, 159] on link "Summary" at bounding box center [368, 175] width 108 height 51
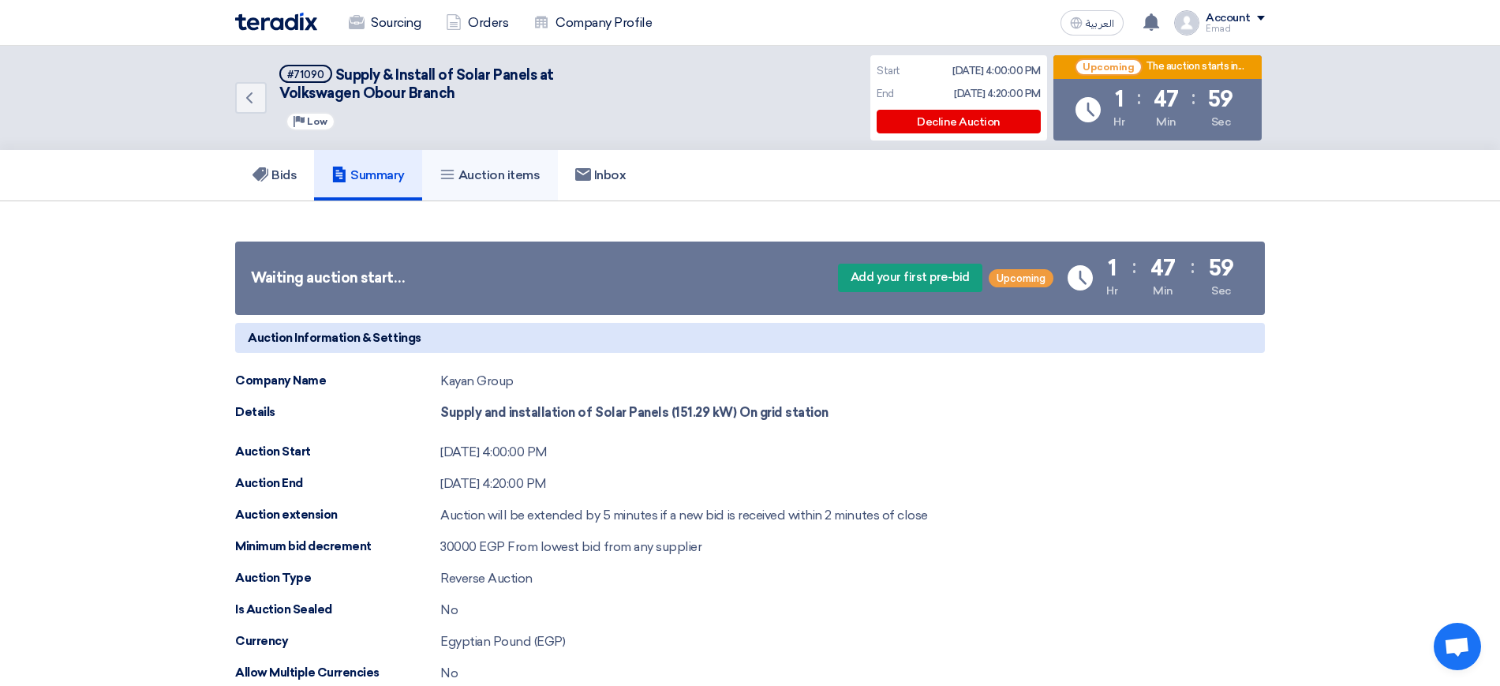
click at [497, 160] on link "Auction items" at bounding box center [490, 175] width 136 height 51
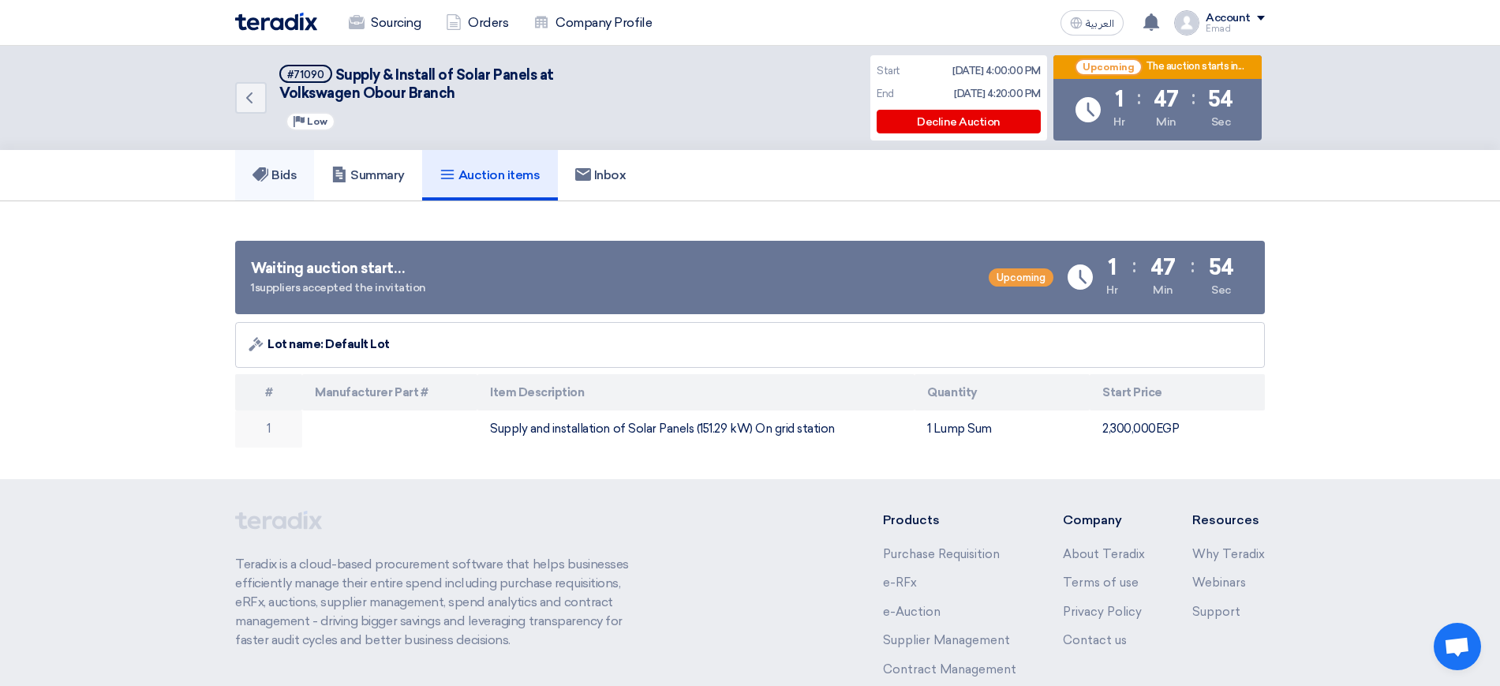
click at [294, 184] on link "Bids" at bounding box center [274, 175] width 79 height 51
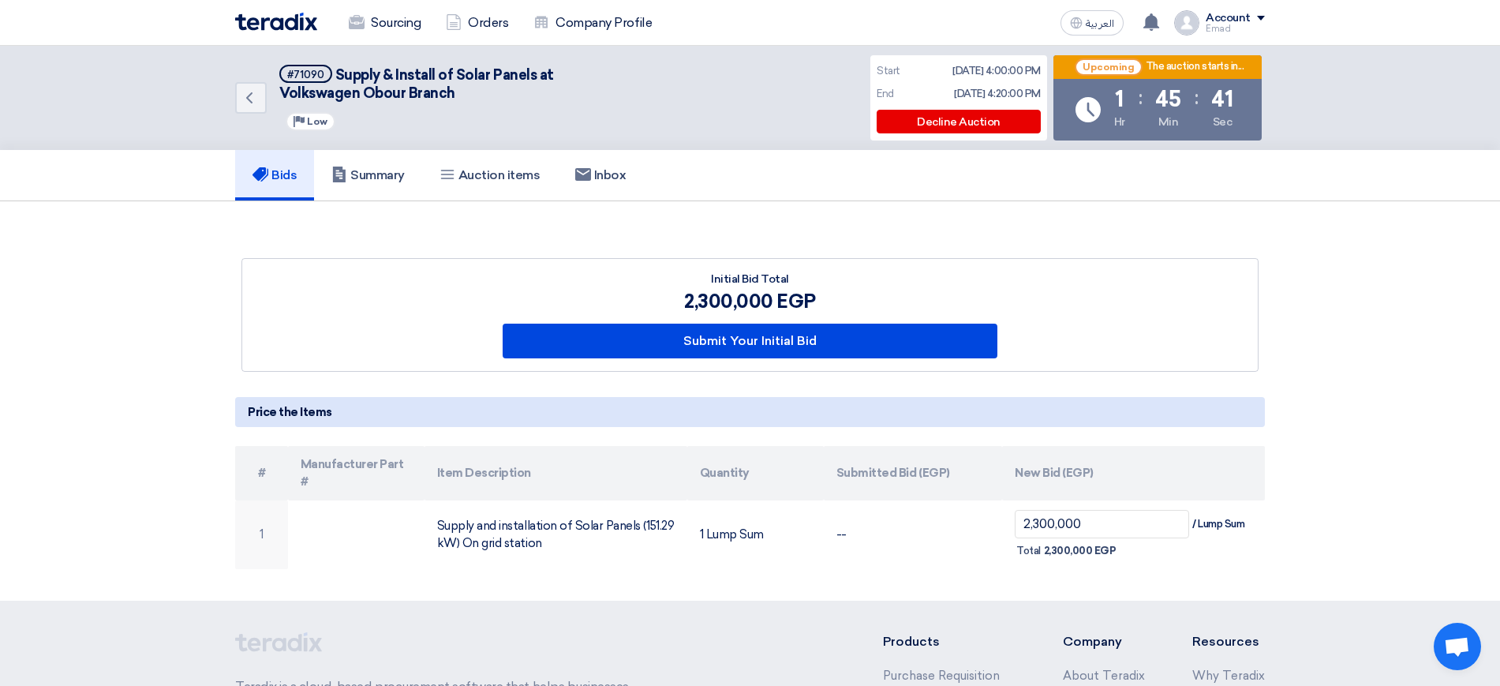
click at [676, 236] on div "Initial Bid Total 2,300,000 EGP Submit Your Initial Bid" at bounding box center [749, 401] width 1053 height 337
click at [394, 165] on link "Summary" at bounding box center [368, 175] width 108 height 51
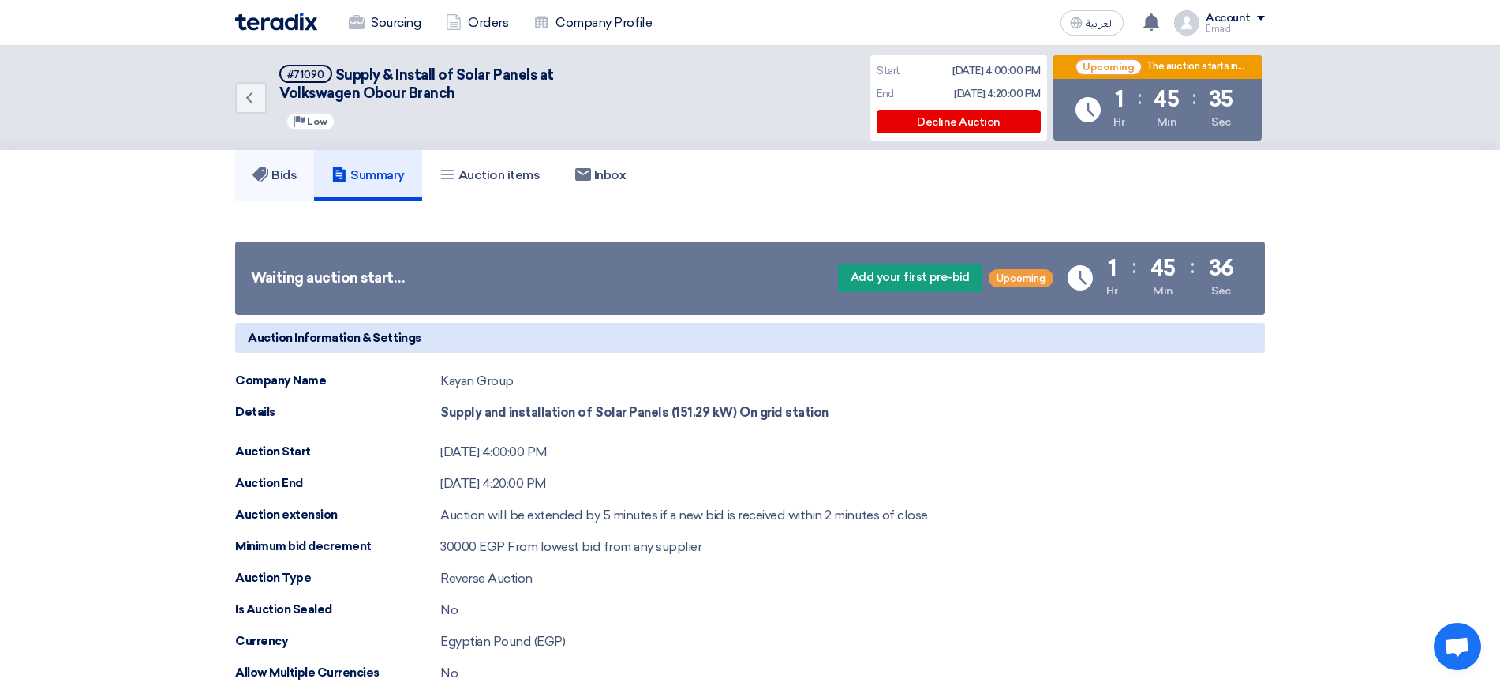
click at [279, 173] on h5 "Bids" at bounding box center [275, 175] width 44 height 16
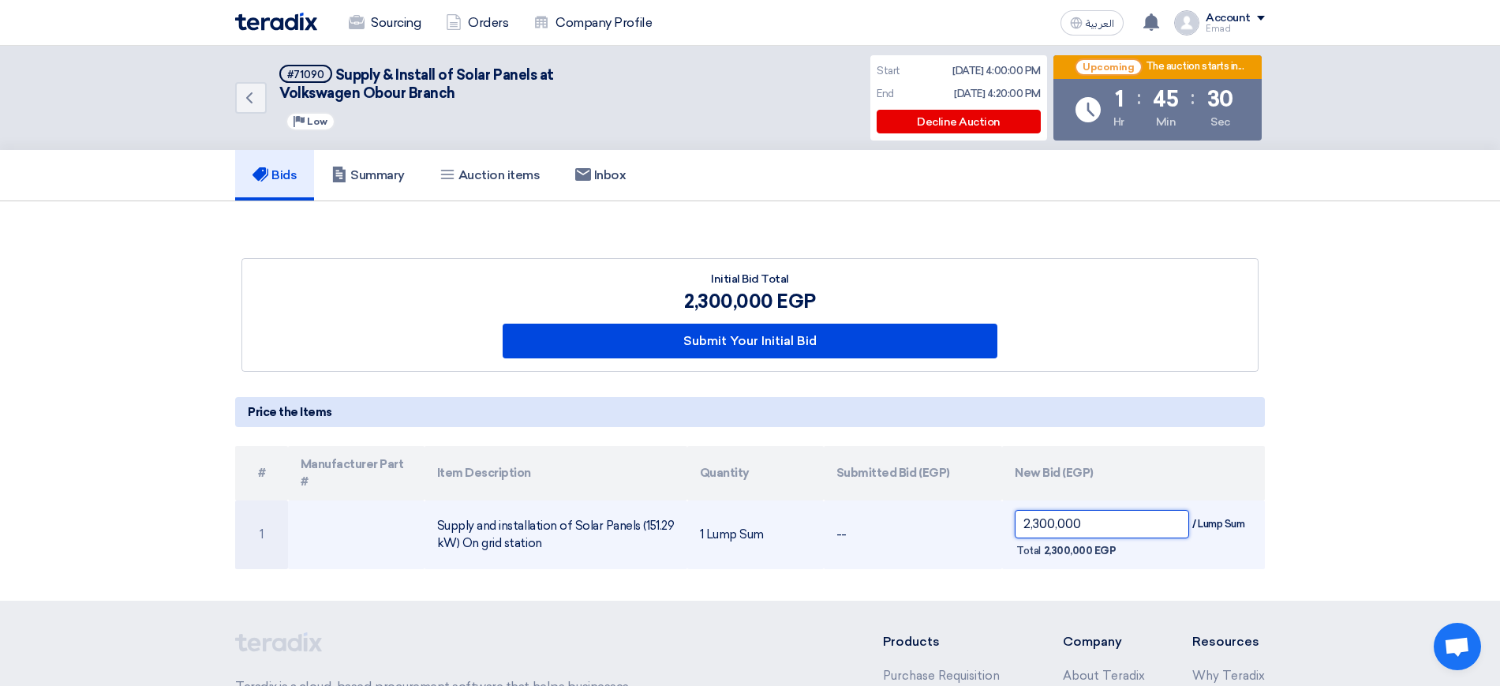
click at [1094, 510] on input "2,300,000" at bounding box center [1102, 524] width 174 height 28
paste input "27"
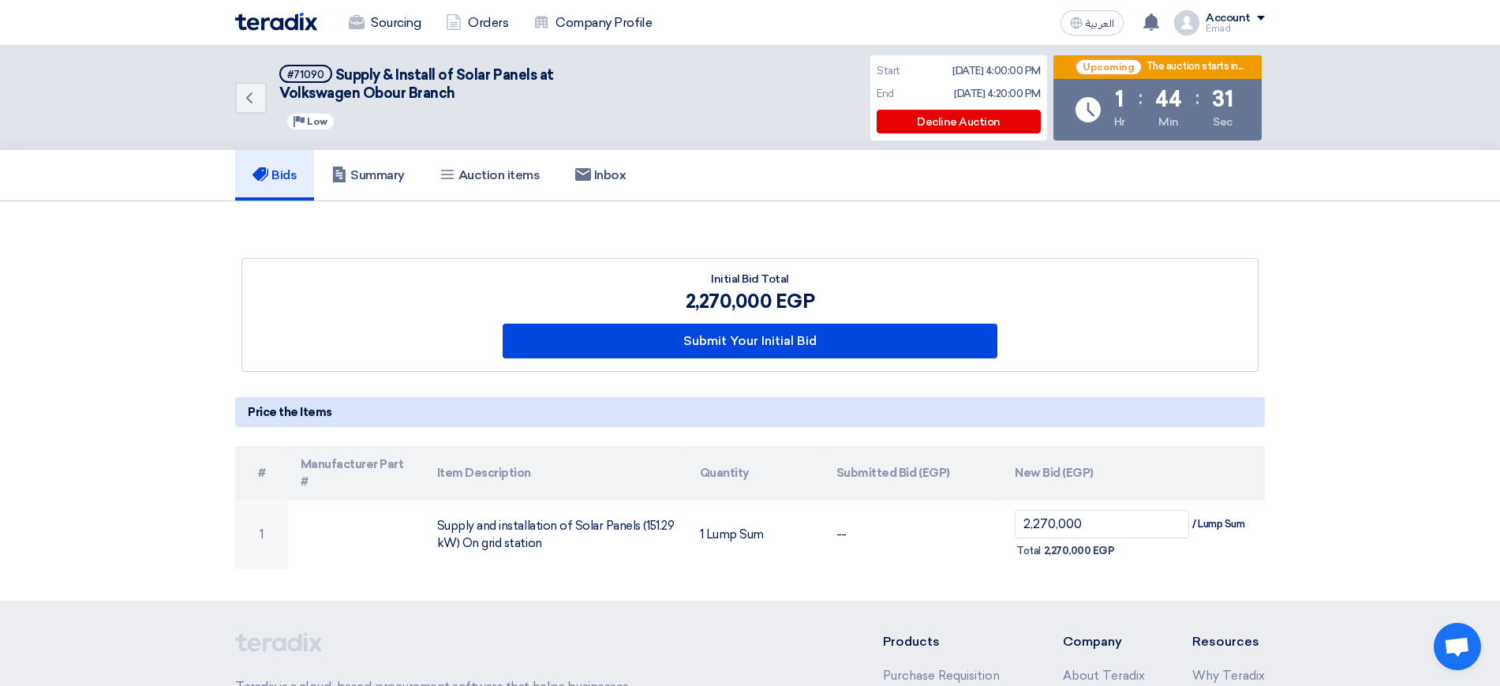
click at [963, 574] on section "Initial Bid Total 2,270,000 EGP Submit Your Initial Bid" at bounding box center [750, 401] width 1500 height 400
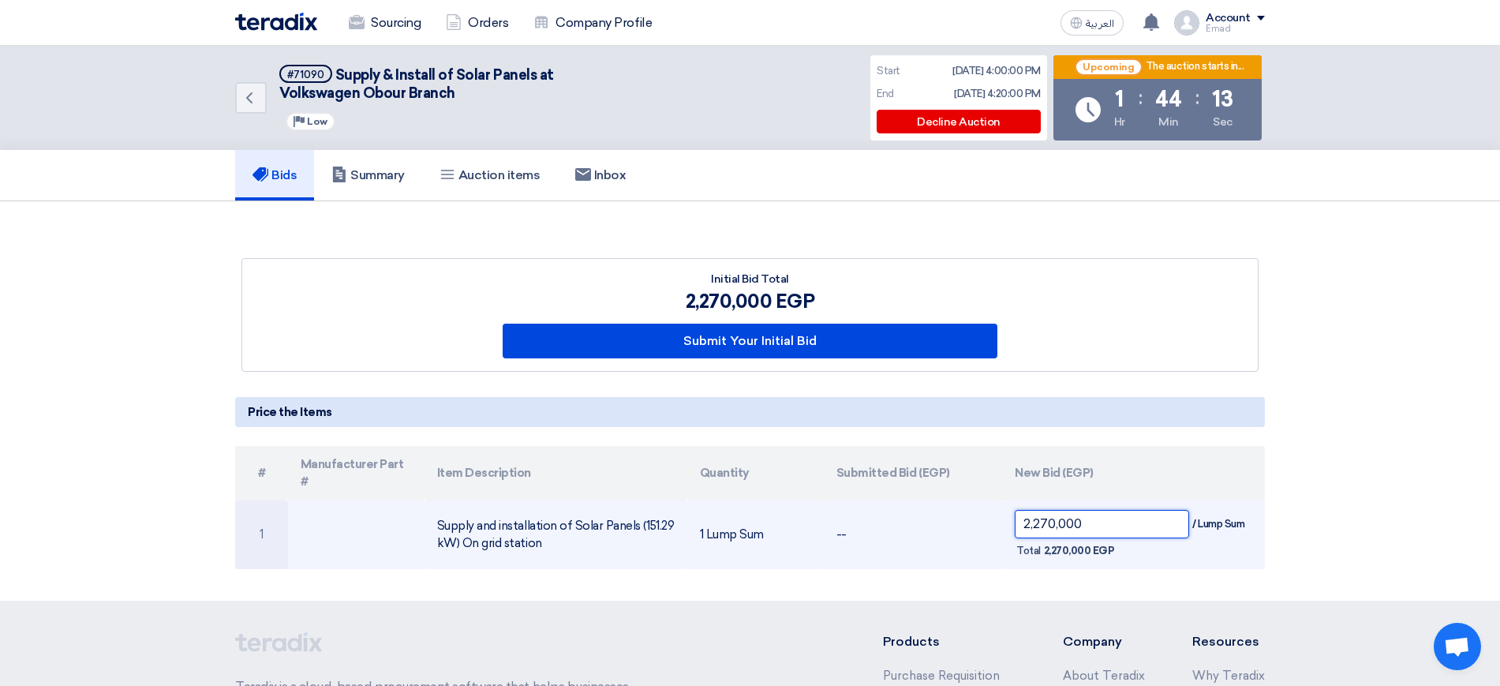
click at [1038, 510] on input "2,270,000" at bounding box center [1102, 524] width 174 height 28
click at [1038, 510] on input "2,300,000" at bounding box center [1102, 524] width 174 height 28
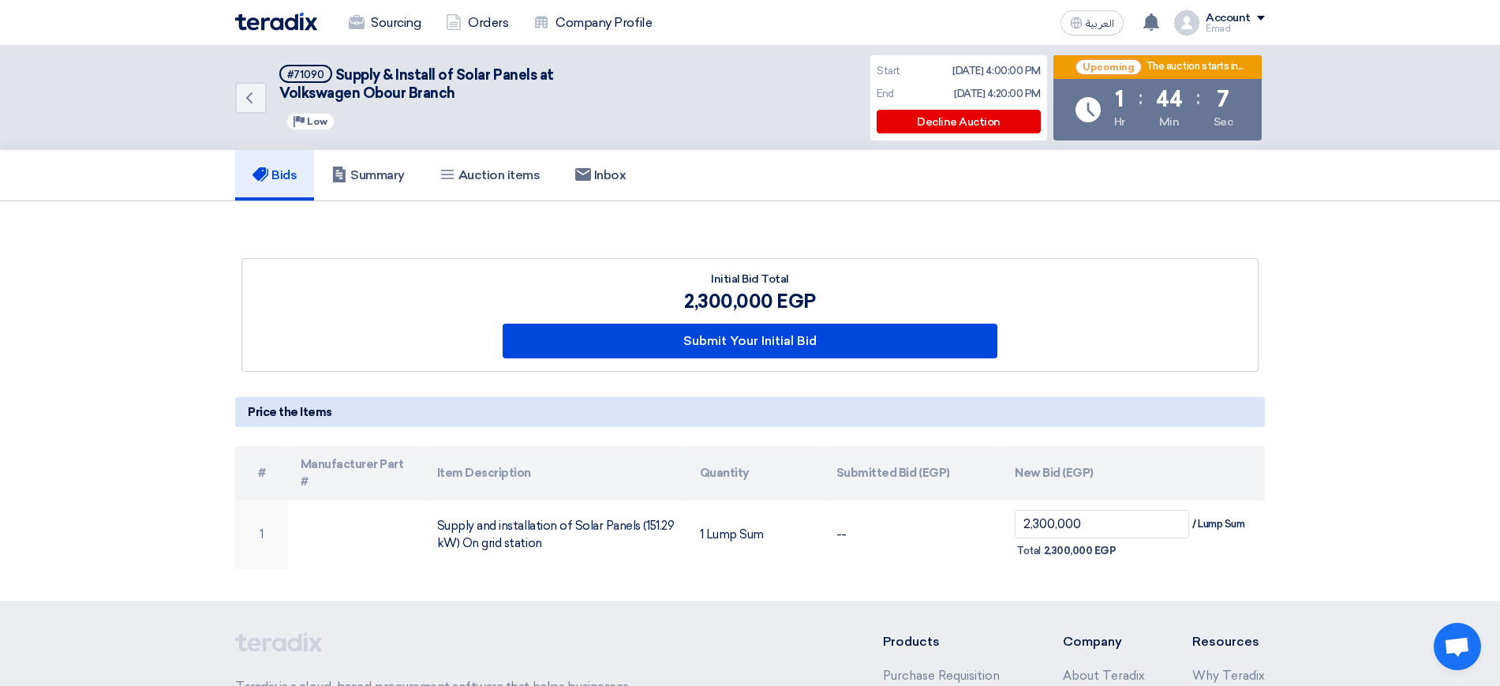
click at [981, 398] on h5 "Price the Items" at bounding box center [750, 412] width 1030 height 30
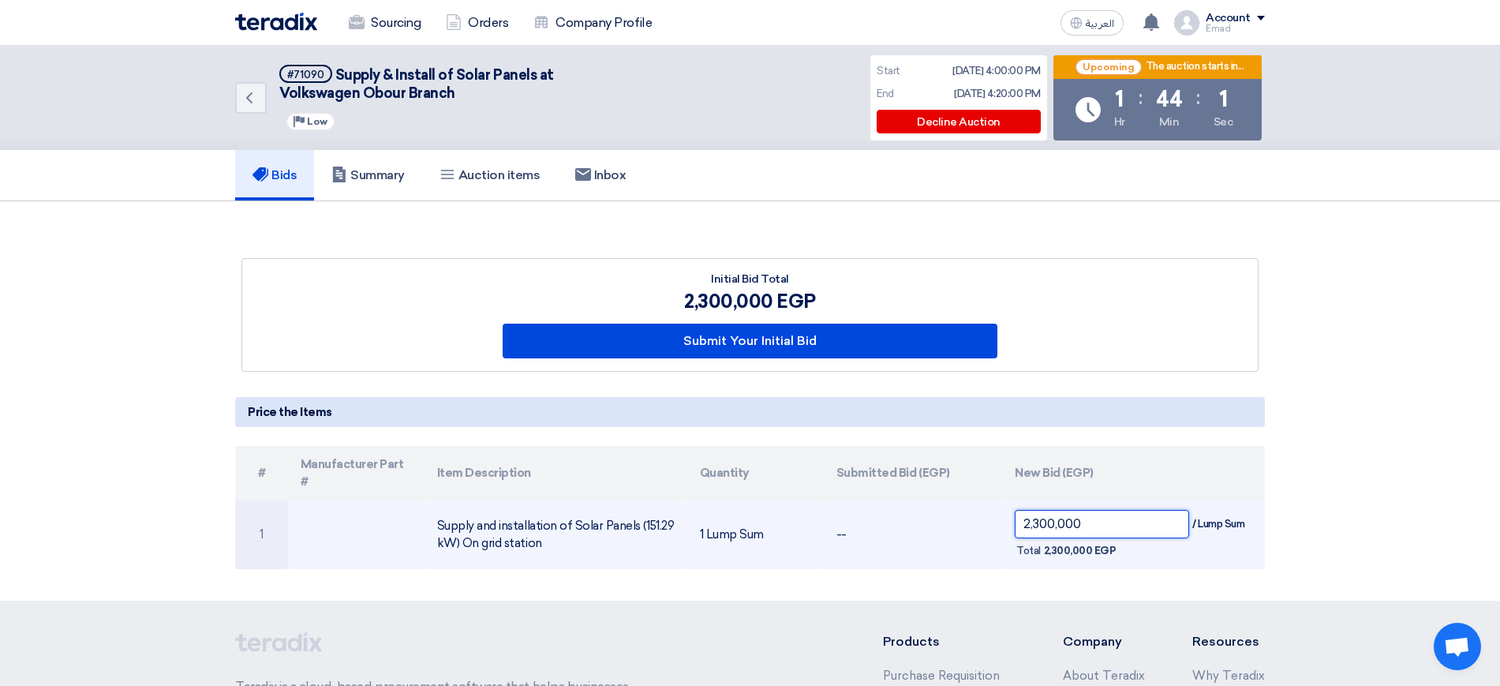
click at [1053, 510] on input "2,300,000" at bounding box center [1102, 524] width 174 height 28
paste input "27"
type input "2,270,000"
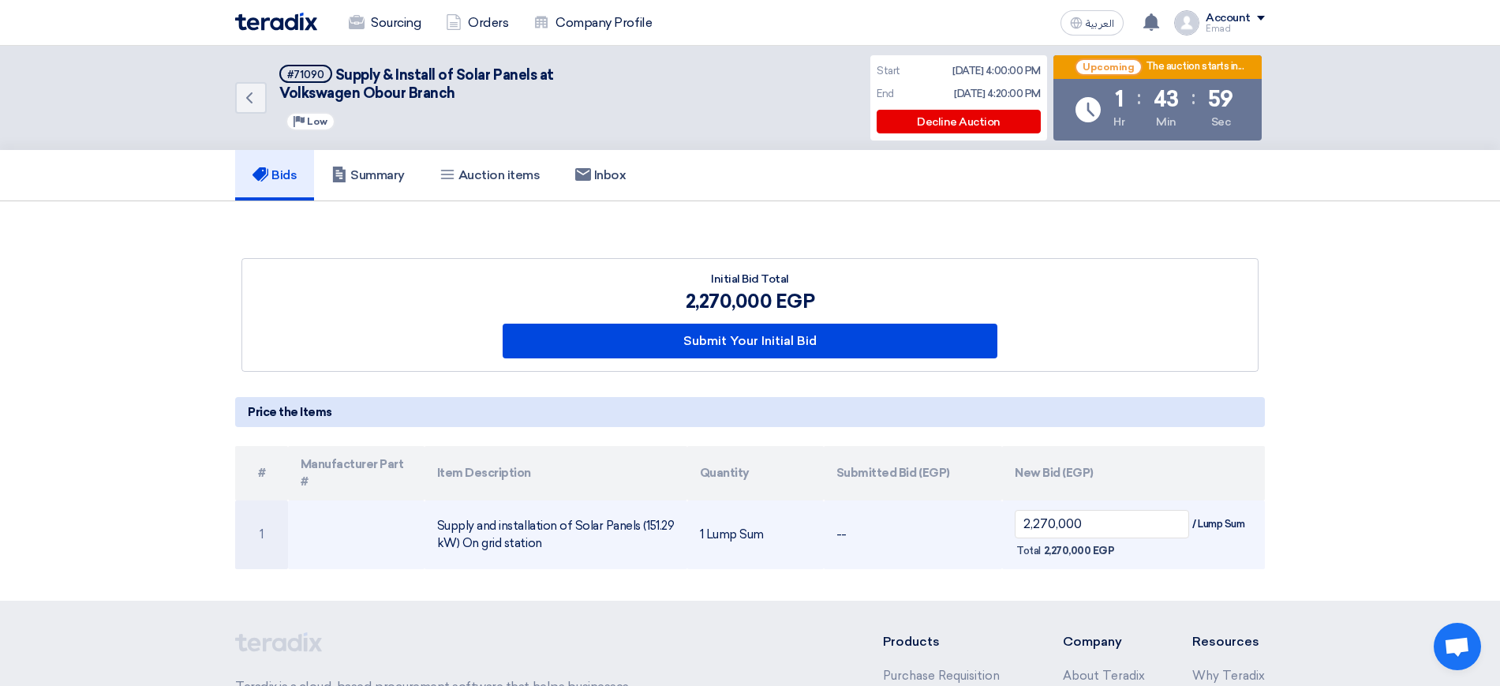
click at [963, 507] on td "--" at bounding box center [913, 534] width 178 height 69
click at [902, 507] on td "--" at bounding box center [913, 534] width 178 height 69
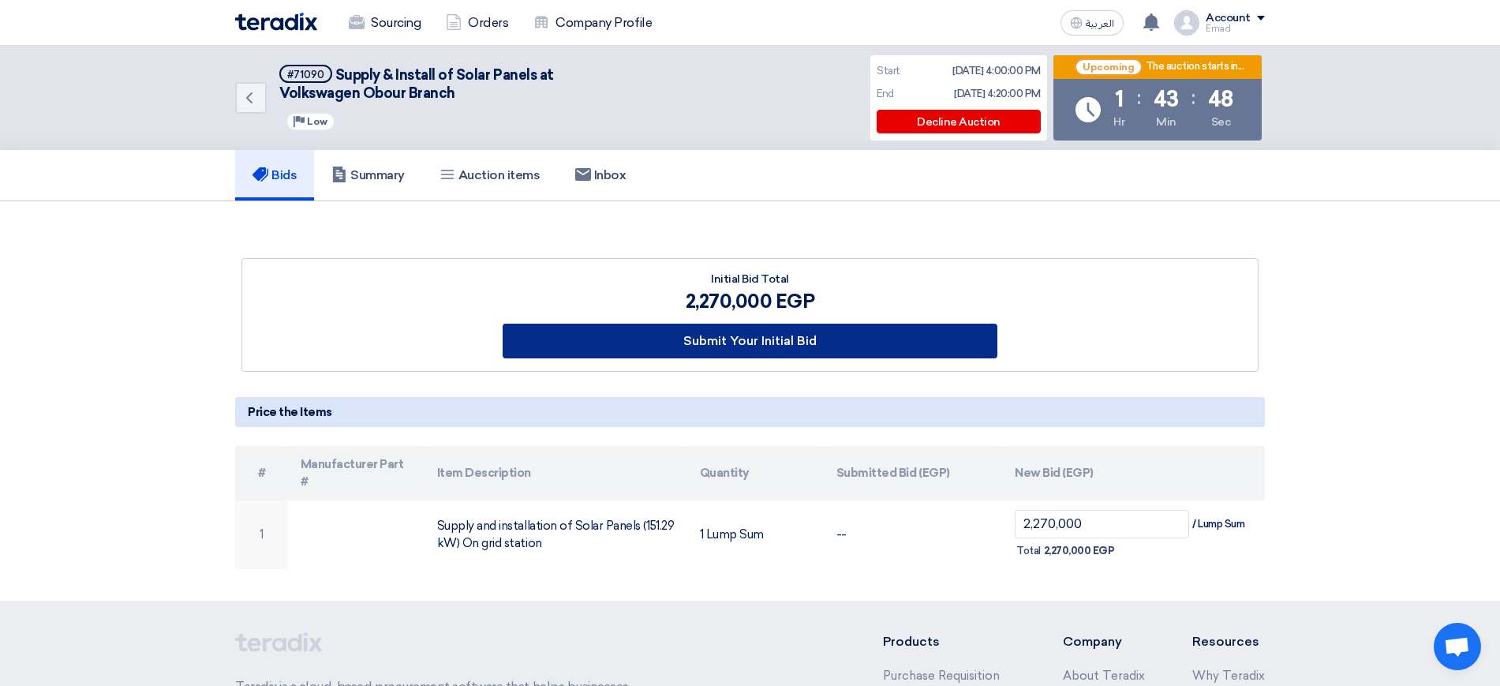
click at [795, 339] on button "Submit Your Initial Bid" at bounding box center [751, 341] width 496 height 35
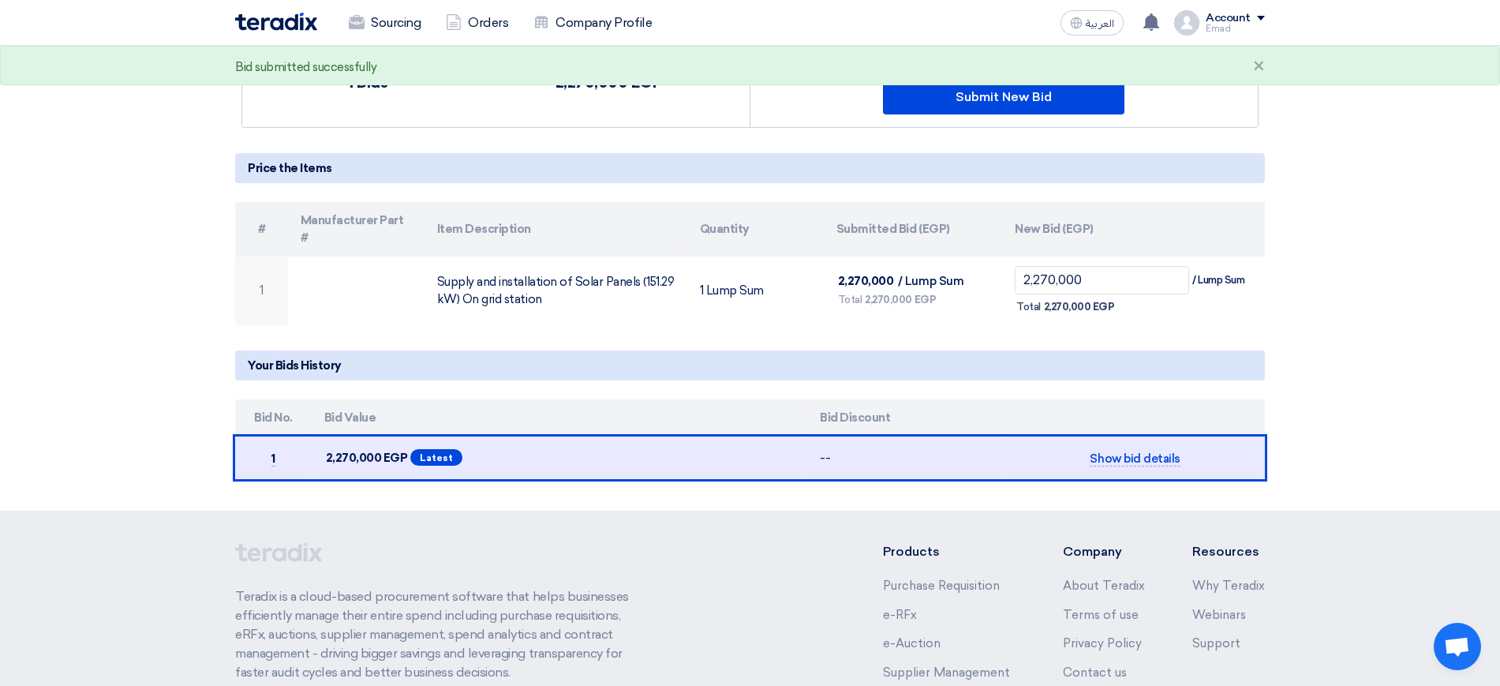
scroll to position [243, 0]
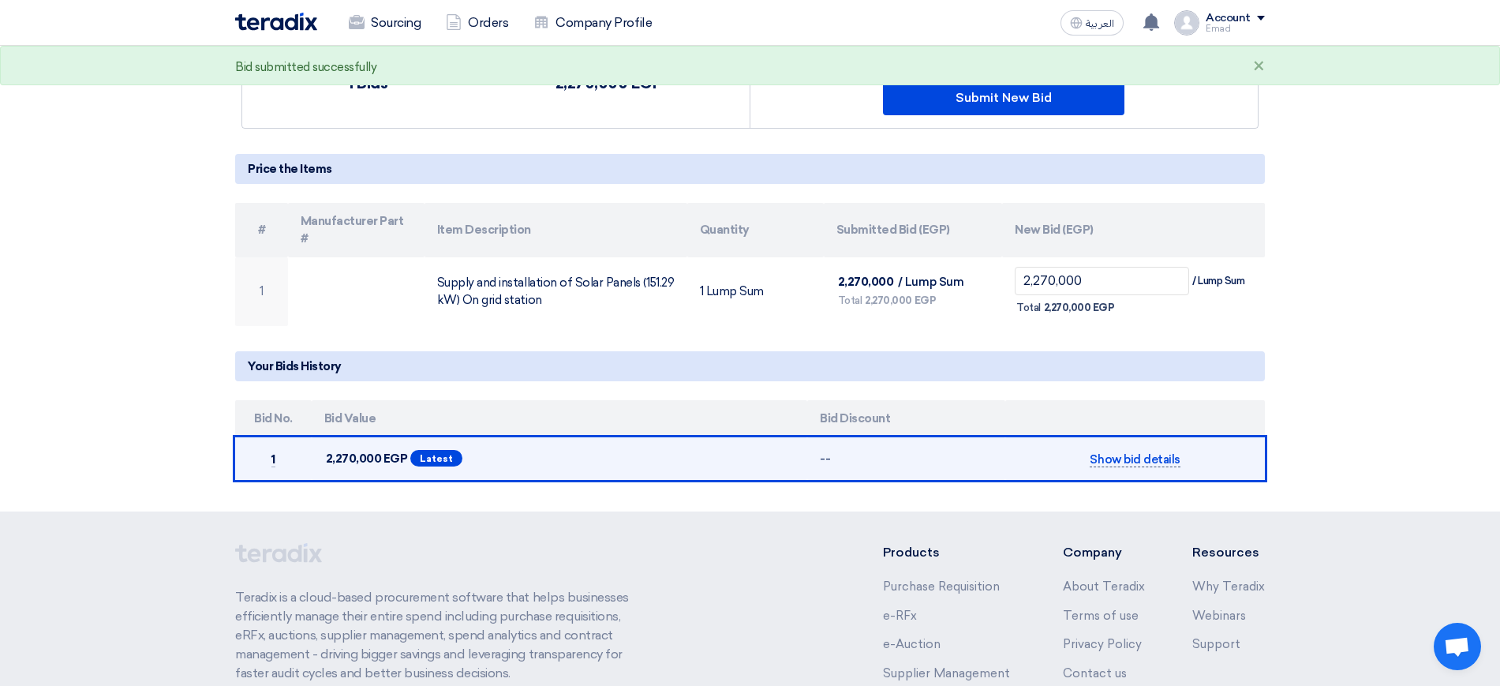
click at [1121, 452] on span "Show bid details" at bounding box center [1135, 459] width 90 height 15
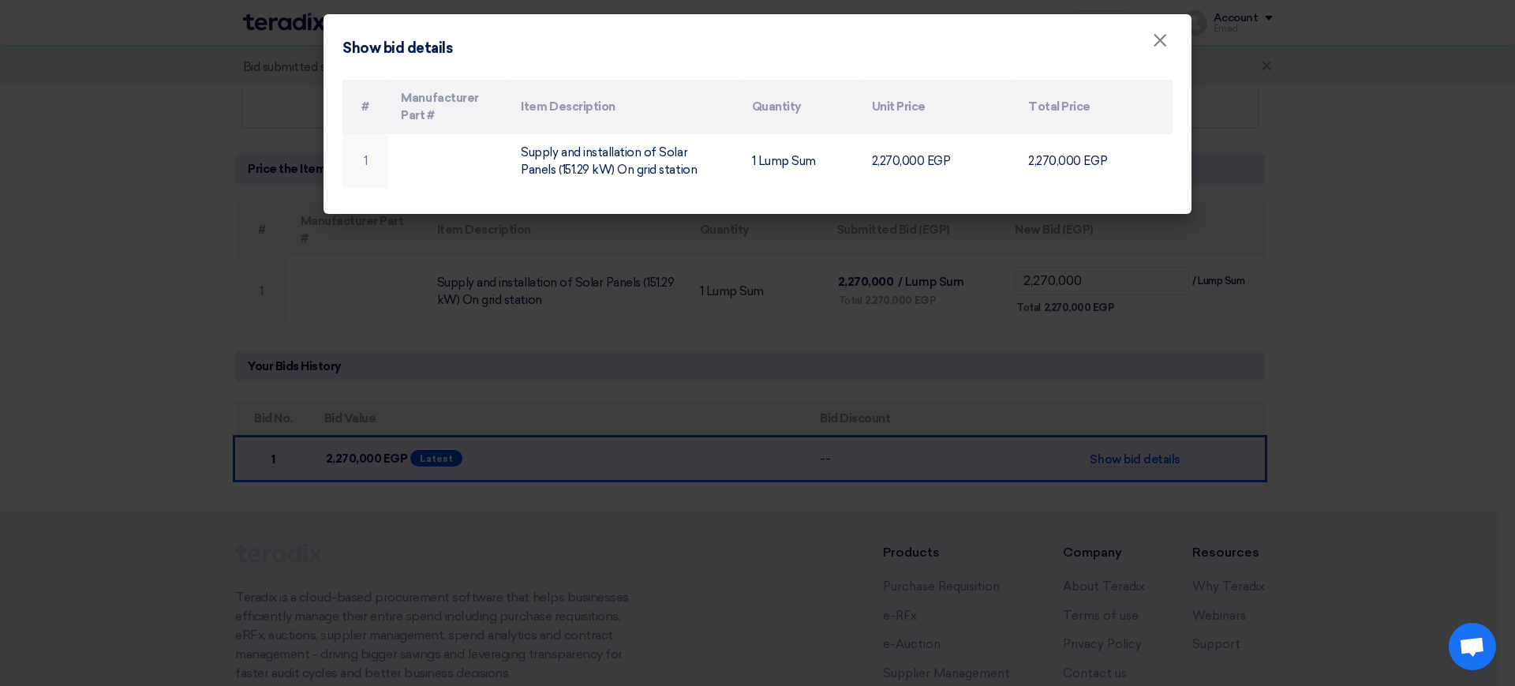
click at [1116, 356] on modal-container "Show bid details × # Manufacturer Part # Item Description Quantity Unit Price T…" at bounding box center [757, 343] width 1515 height 686
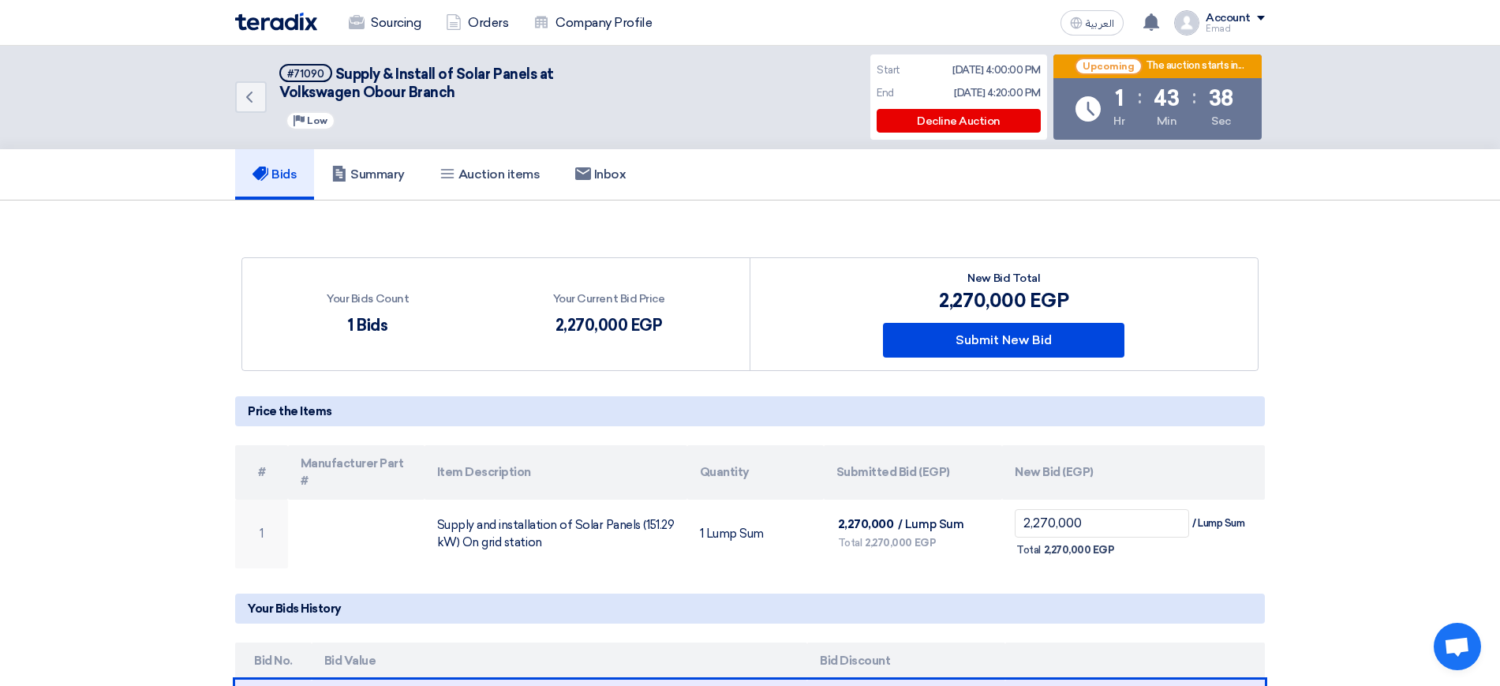
scroll to position [0, 0]
click at [765, 236] on div "Your Bids Count 1 Bids Your Current Bid Price 2,270,000 EGP" at bounding box center [749, 478] width 1053 height 491
click at [768, 224] on section "Your Bids Count 1 Bids Your Current Bid Price 2,270,000 EGP #" at bounding box center [750, 478] width 1500 height 554
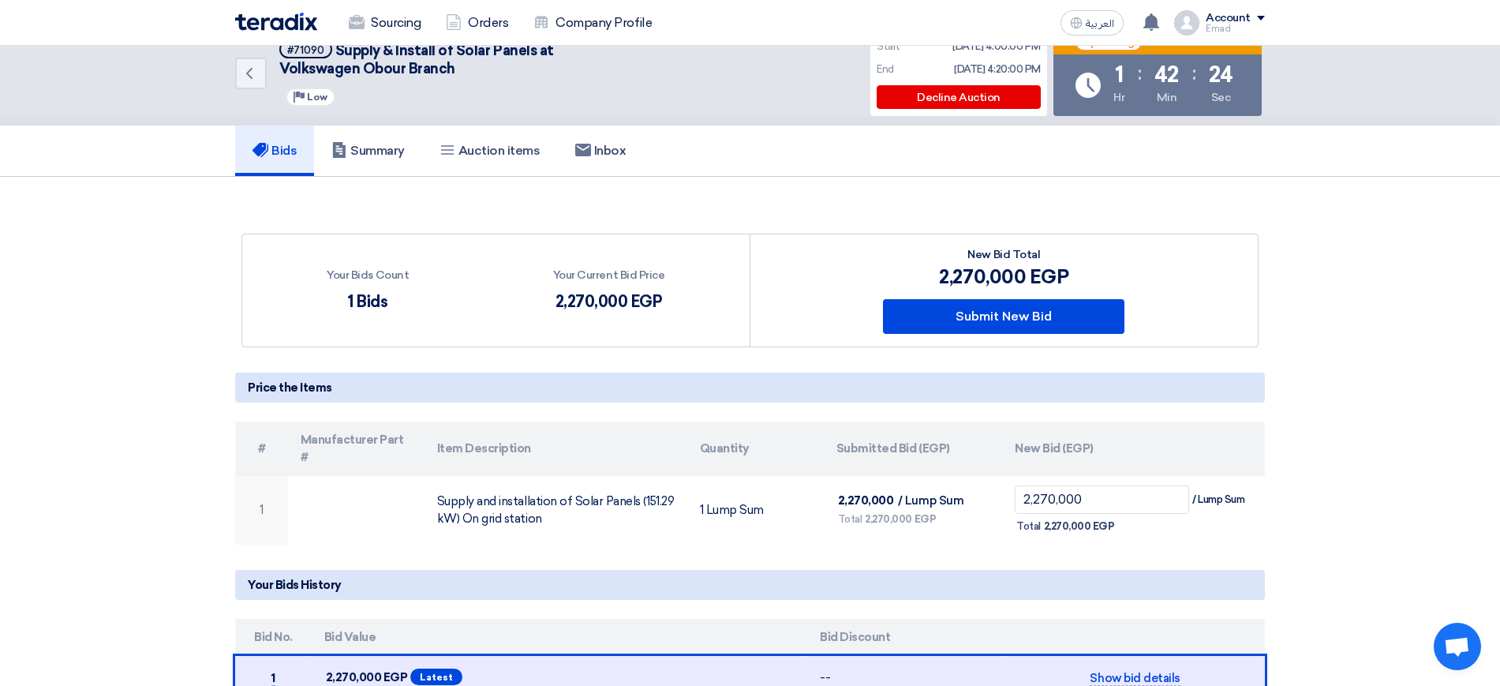
scroll to position [9, 0]
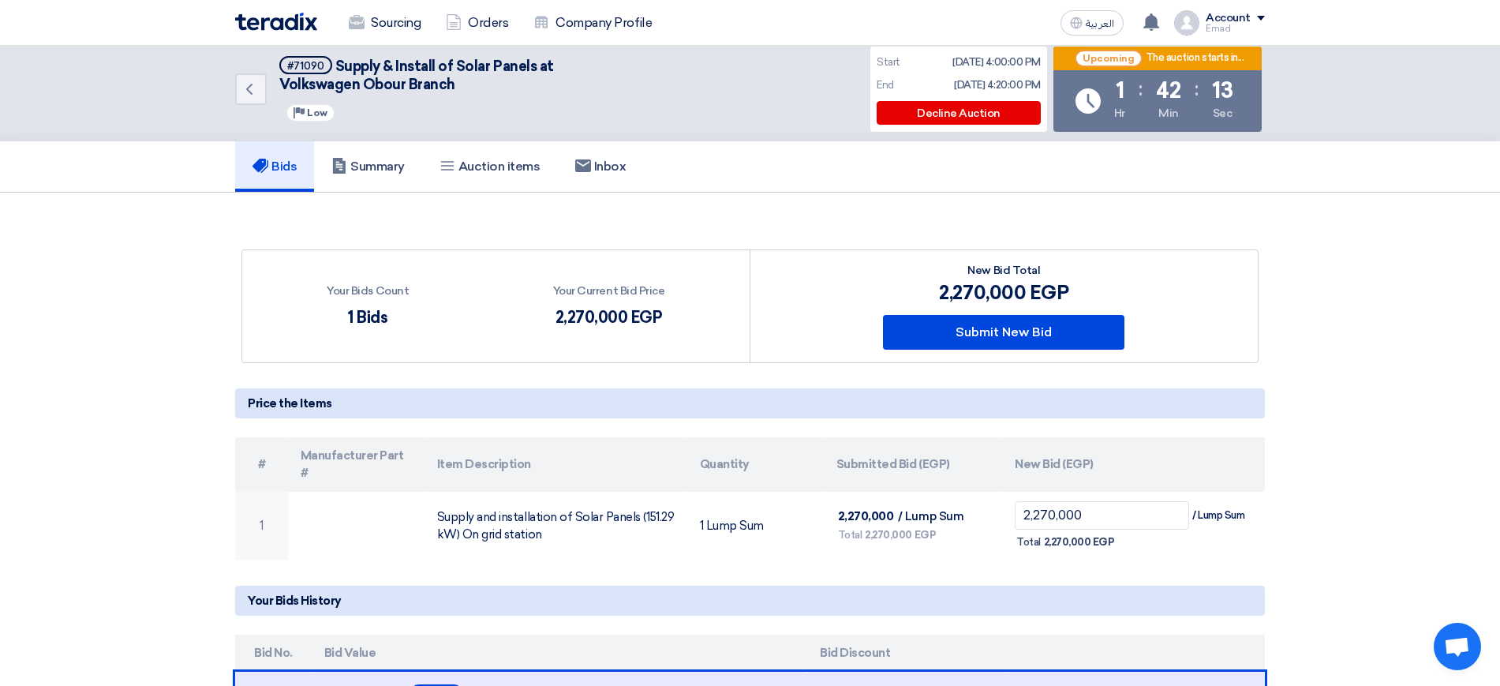
click at [768, 224] on div "Your Bids Count 1 Bids Your Current Bid Price 2,270,000 EGP" at bounding box center [749, 469] width 1053 height 491
click at [784, 226] on div "Your Bids Count 1 Bids Your Current Bid Price 2,270,000 EGP" at bounding box center [749, 469] width 1053 height 491
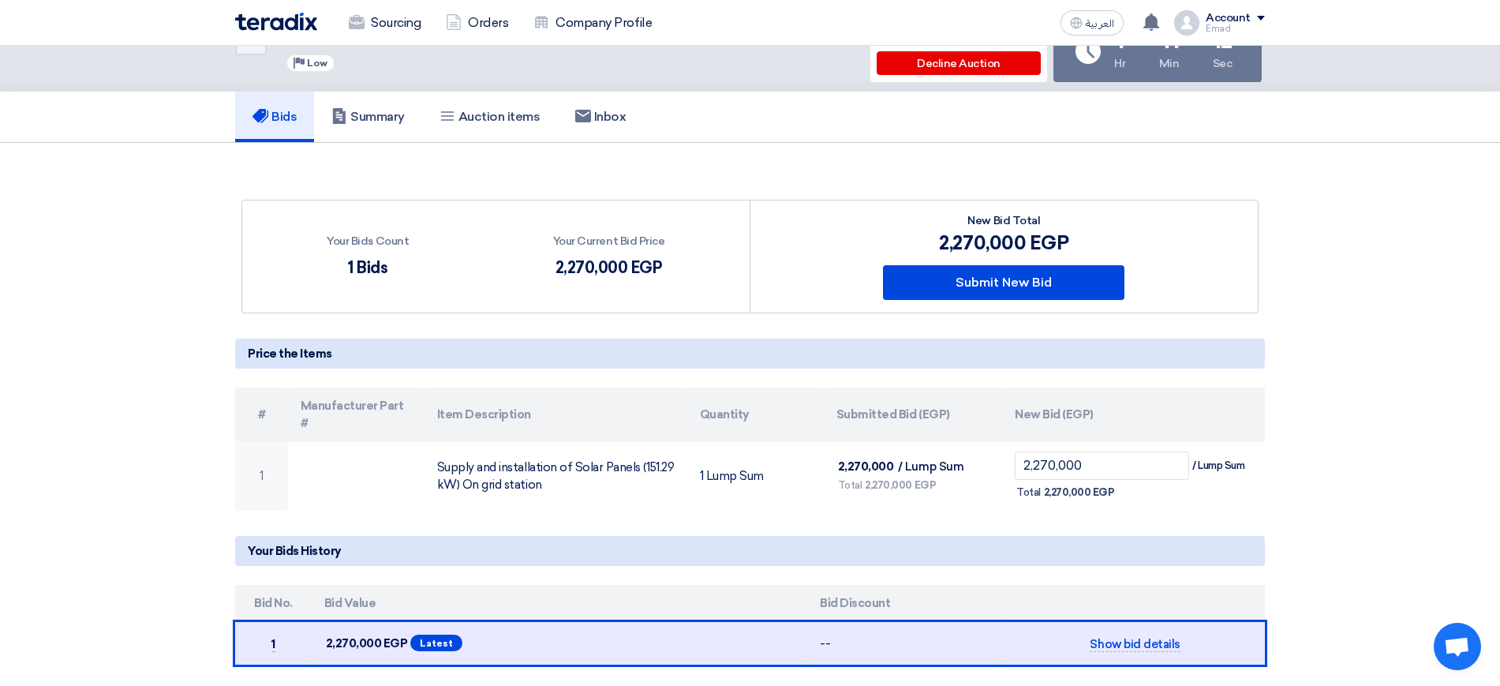
scroll to position [0, 0]
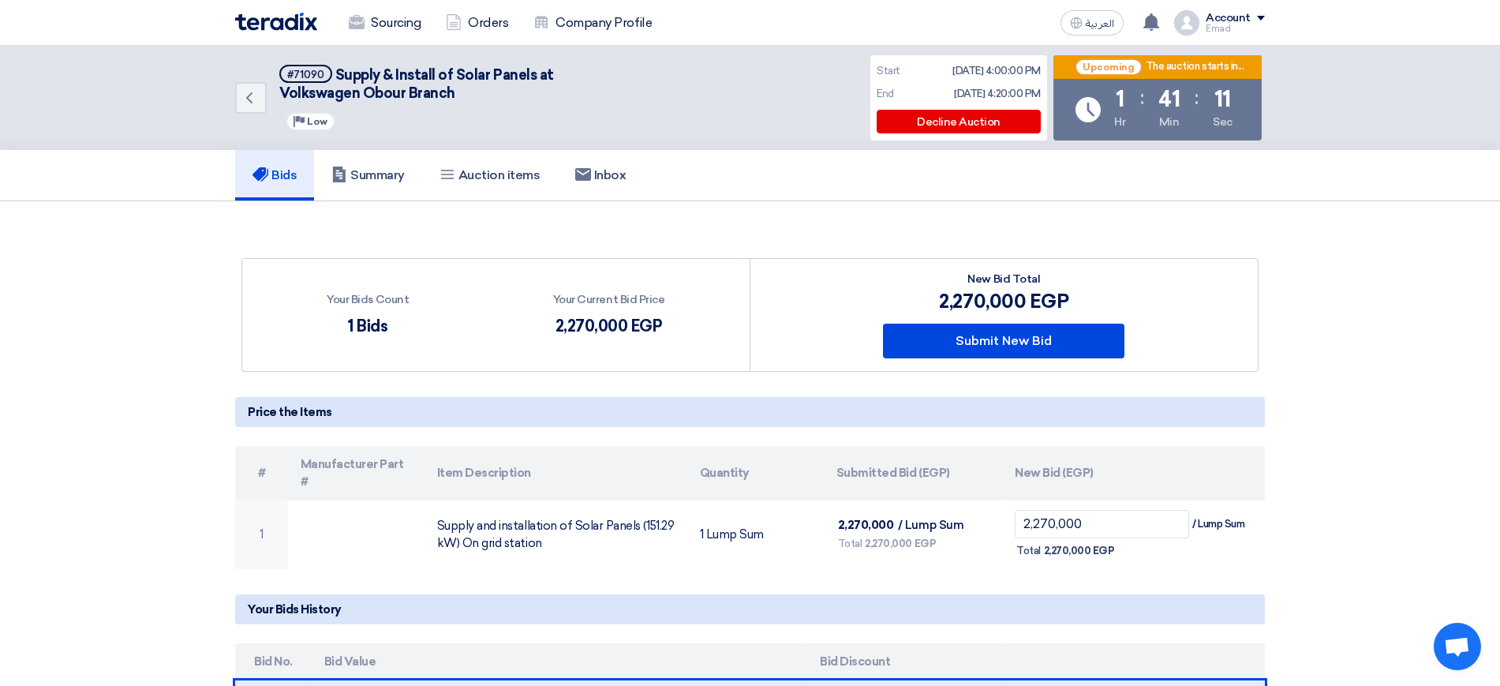
click at [784, 226] on section "Your Bids Count 1 Bids Your Current Bid Price 2,270,000 EGP #" at bounding box center [750, 478] width 1500 height 554
click at [608, 299] on div "Your Current Bid Price" at bounding box center [608, 299] width 111 height 17
click at [695, 234] on div "Your Bids Count 1 Bids Your Current Bid Price 2,270,000 EGP" at bounding box center [749, 478] width 1053 height 491
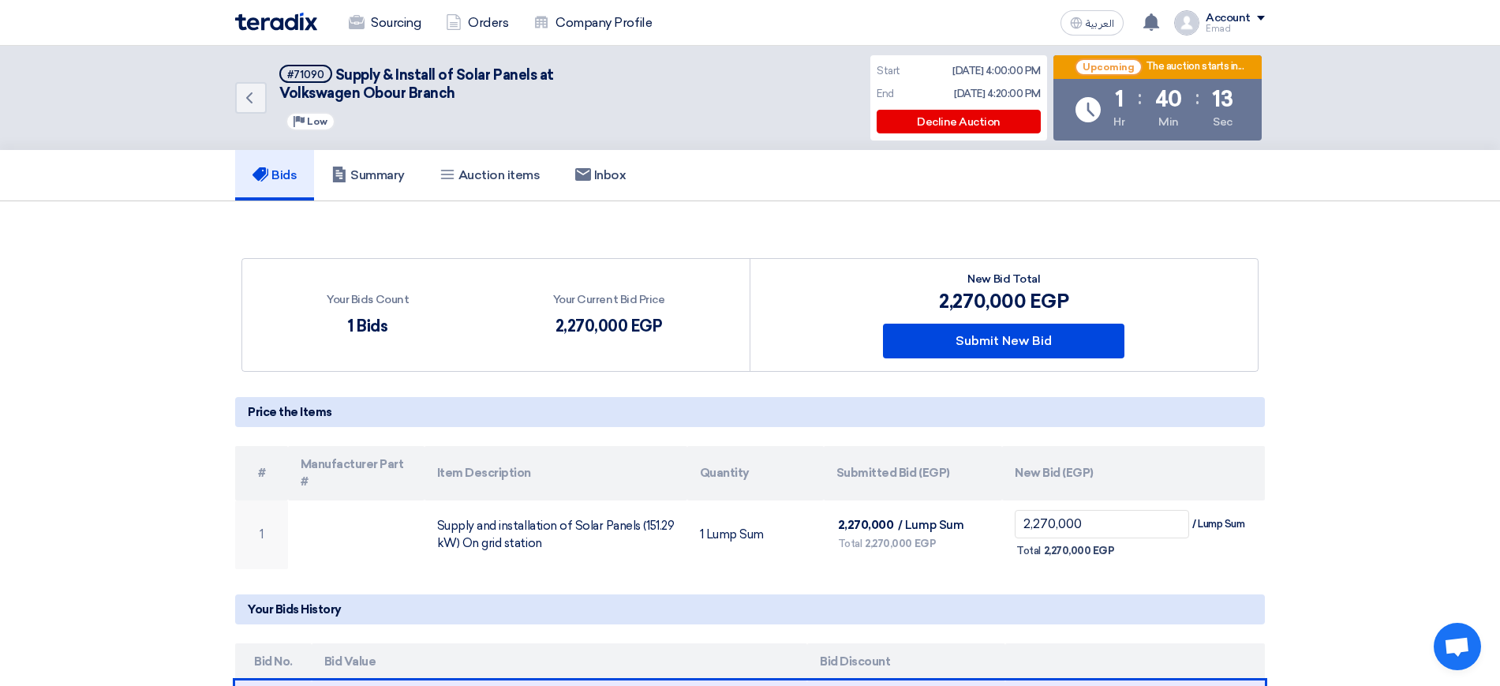
click at [761, 249] on div "Your Bids Count 1 Bids Your Current Bid Price 2,270,000 EGP" at bounding box center [749, 478] width 1053 height 491
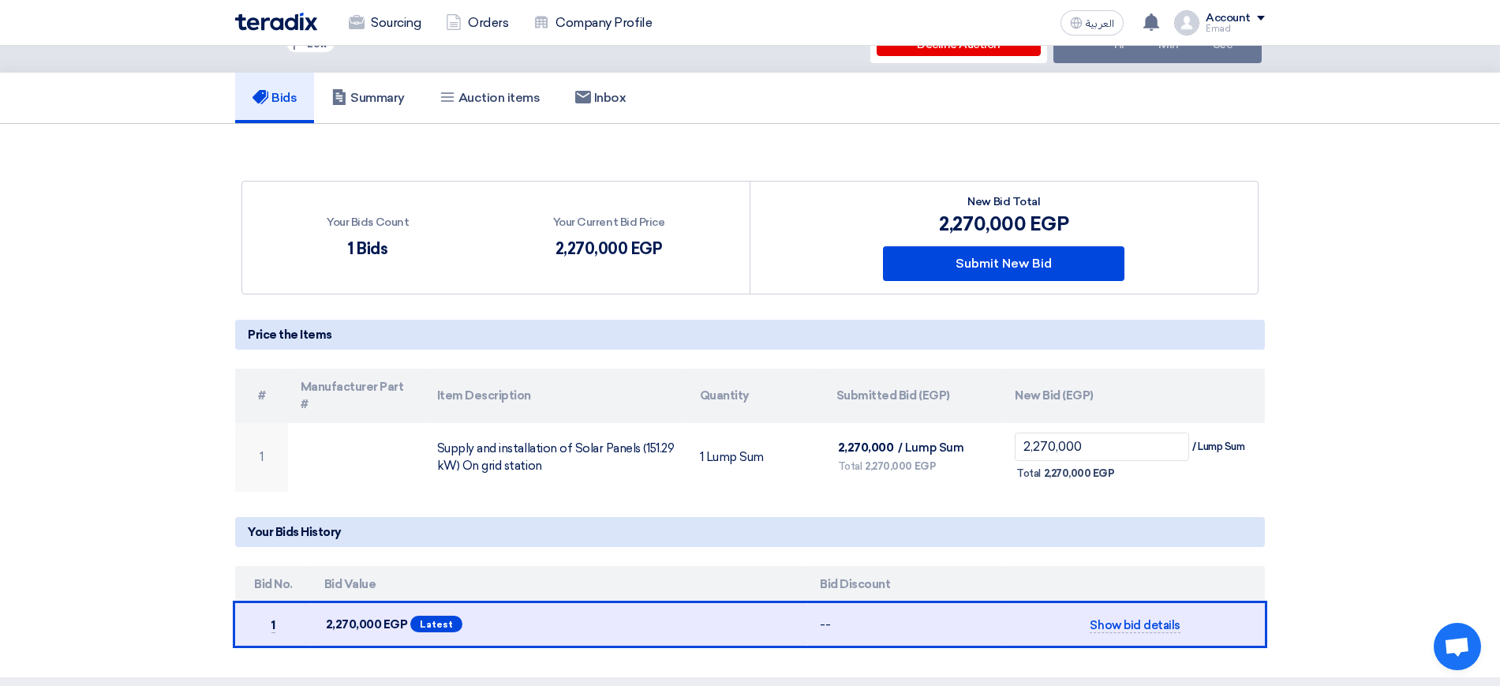
scroll to position [89, 0]
